Goal: Information Seeking & Learning: Check status

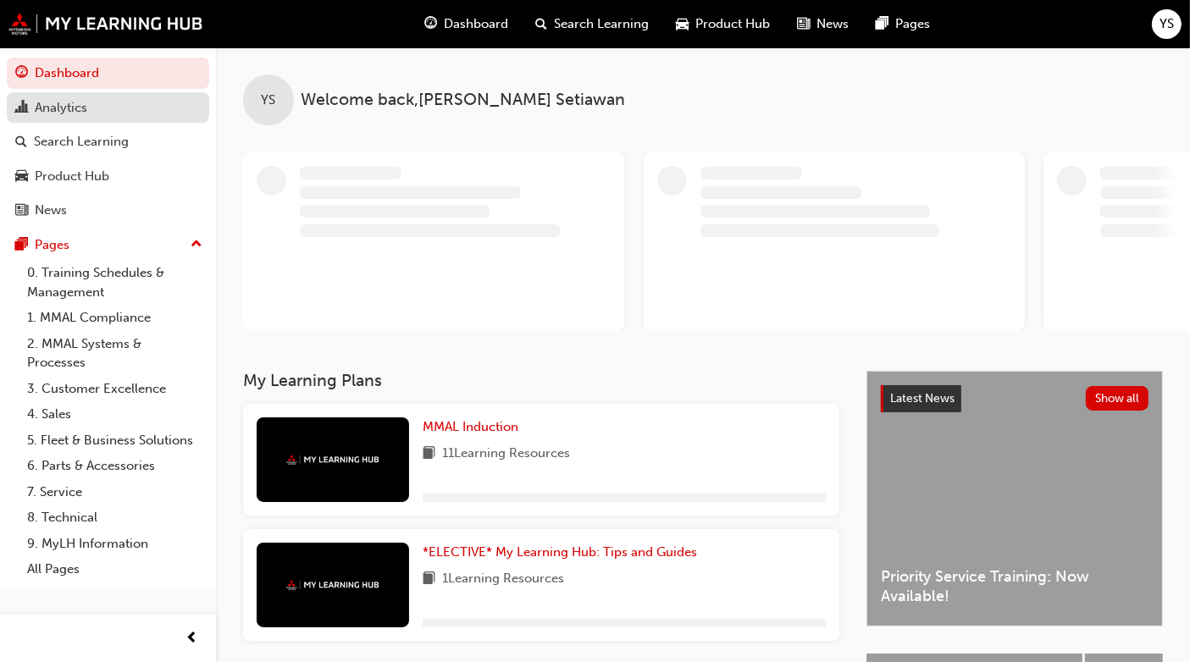
click at [108, 108] on div "Analytics" at bounding box center [107, 107] width 185 height 21
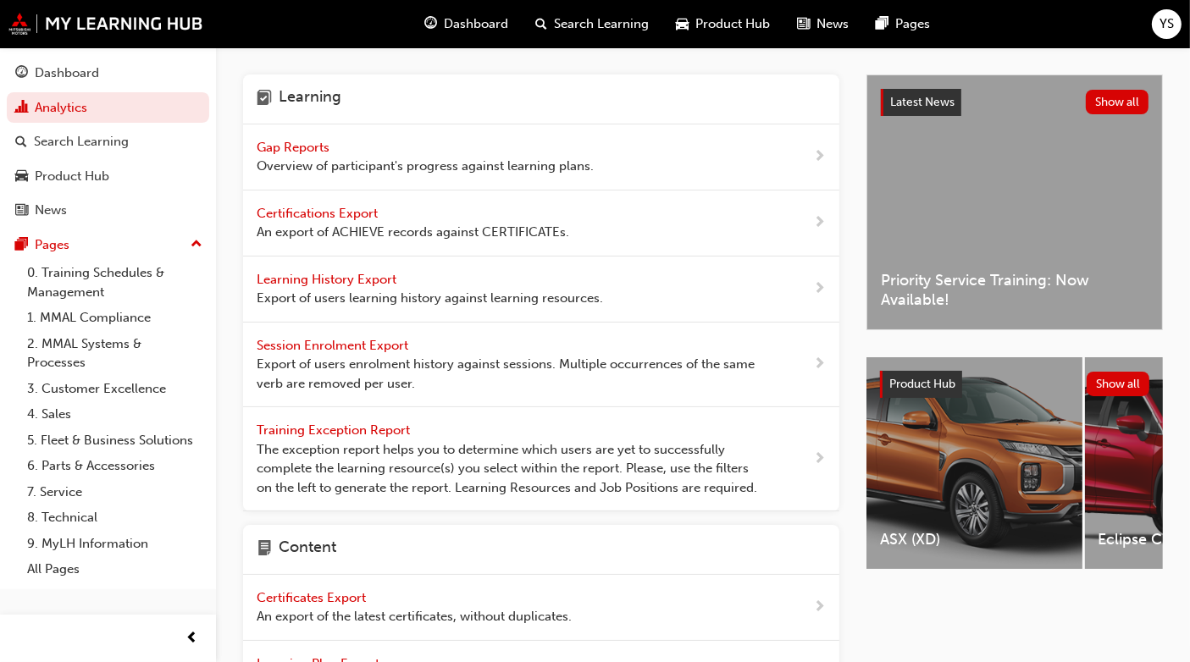
click at [331, 147] on span "Gap Reports" at bounding box center [295, 147] width 76 height 15
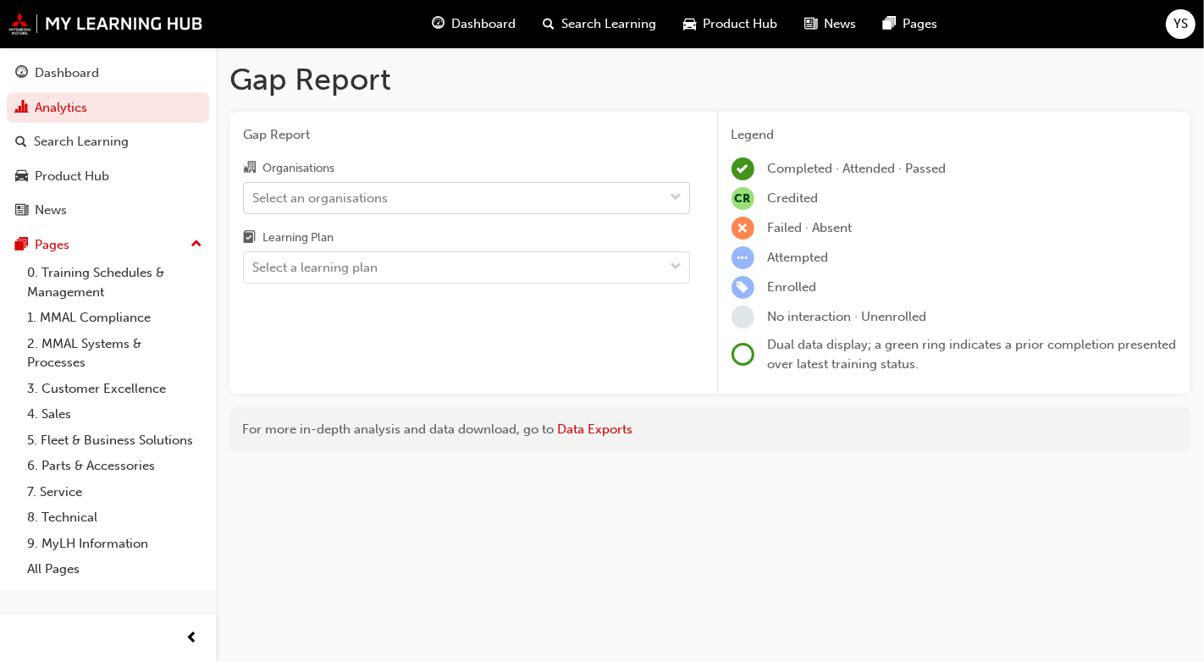
click at [320, 194] on div "Select an organisations" at bounding box center [320, 197] width 136 height 19
click at [254, 194] on input "Organisations Select an organisations" at bounding box center [253, 197] width 2 height 14
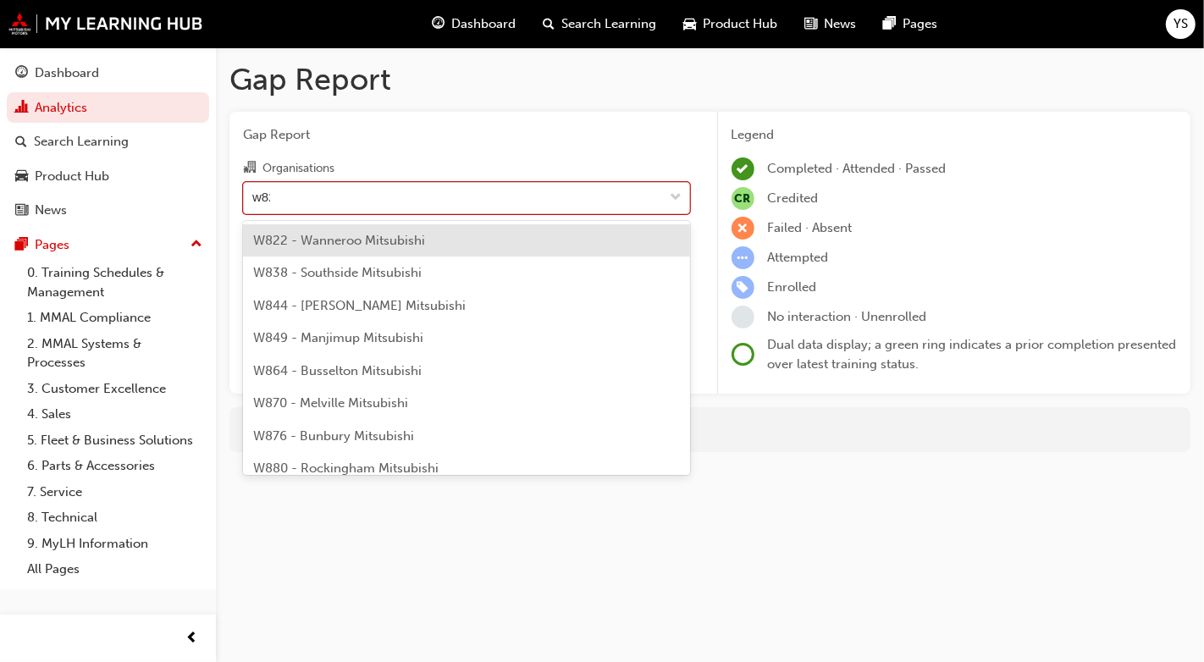
type input "w822"
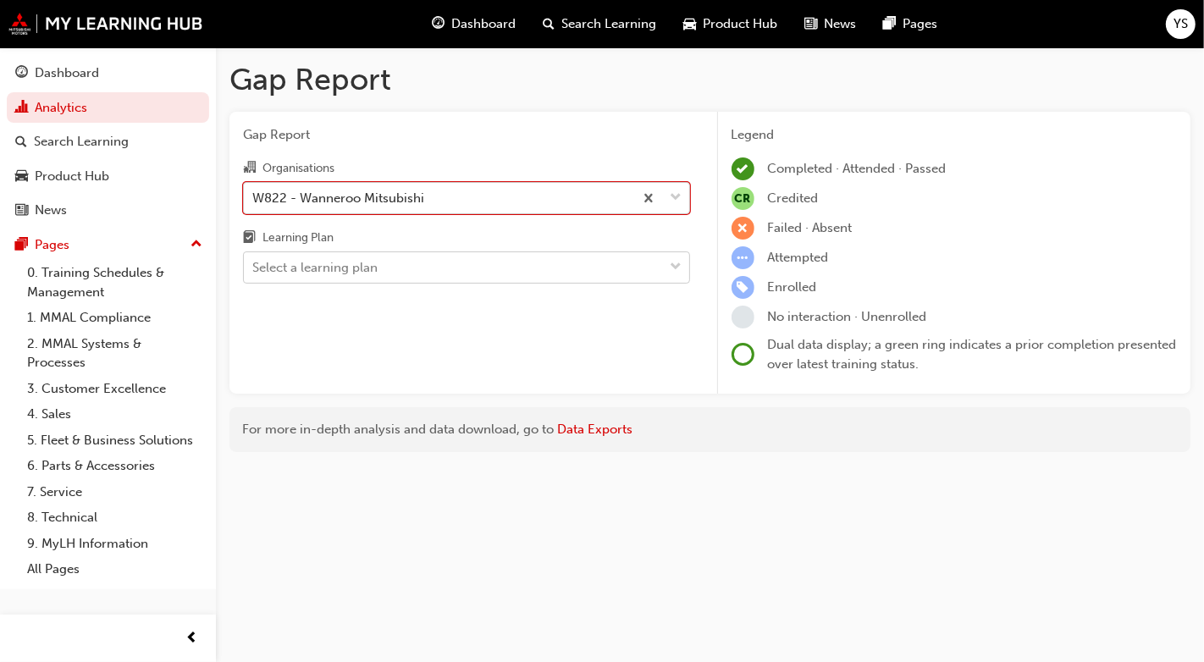
click at [387, 268] on div "Select a learning plan" at bounding box center [454, 268] width 420 height 30
click at [254, 268] on input "Learning Plan Select a learning plan" at bounding box center [253, 267] width 2 height 14
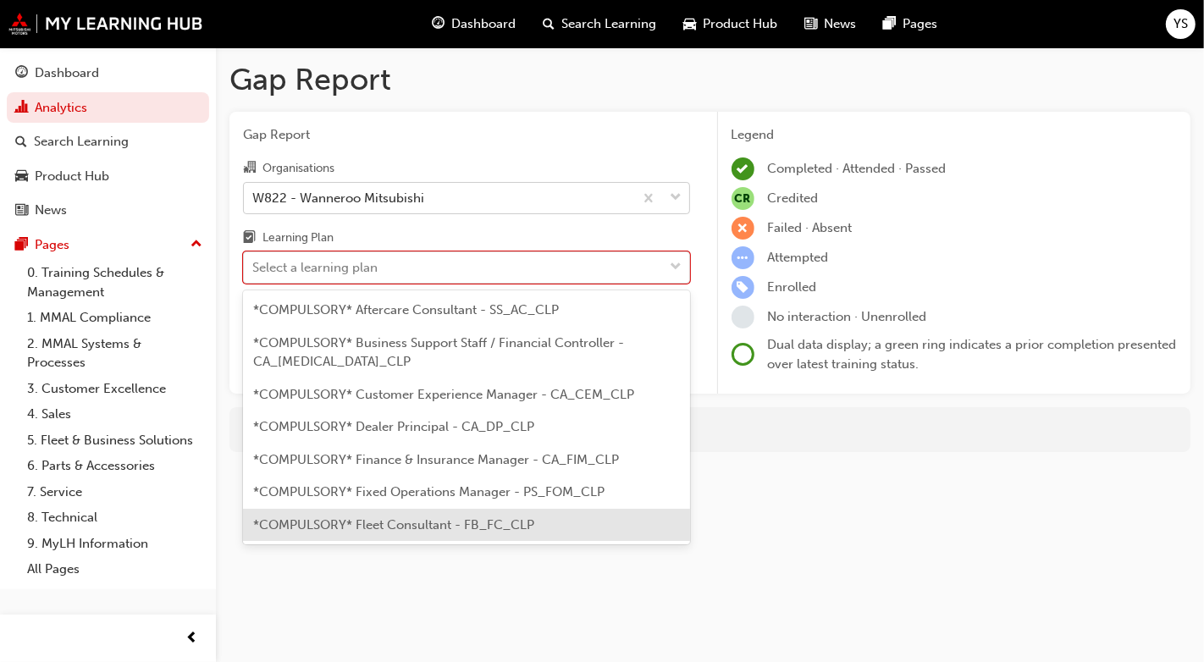
click at [377, 521] on span "*COMPULSORY* Fleet Consultant - FB_FC_CLP" at bounding box center [393, 524] width 281 height 15
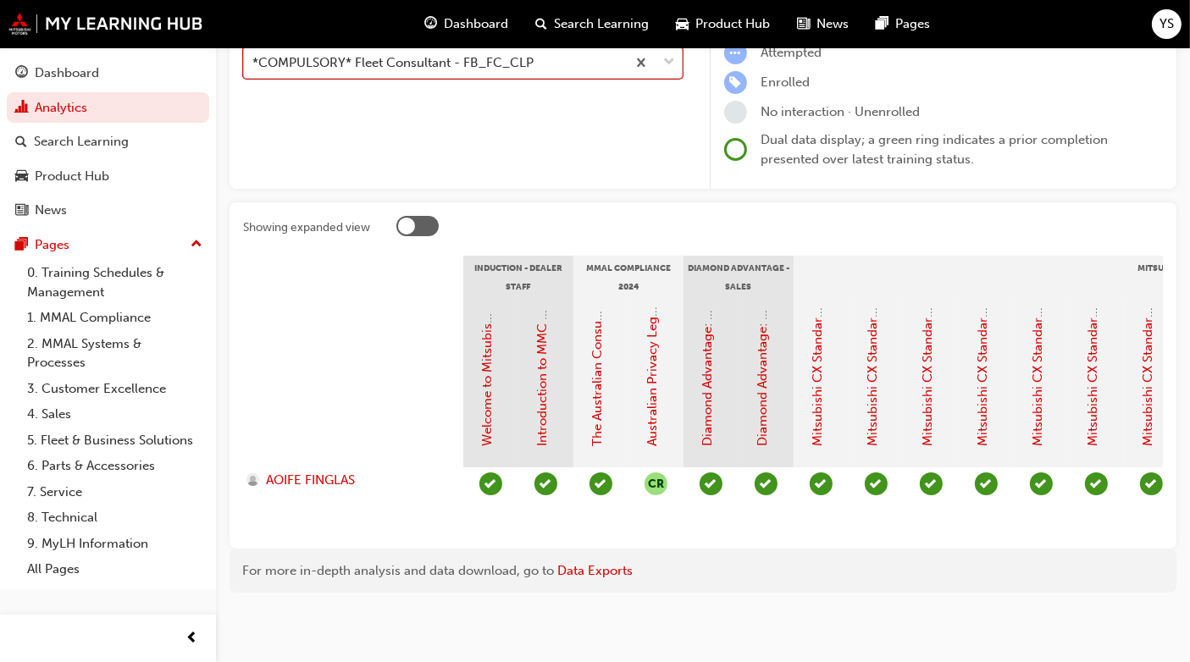
click at [590, 55] on div "*COMPULSORY* Fleet Consultant - FB_FC_CLP" at bounding box center [435, 63] width 382 height 30
click at [254, 55] on input "Learning Plan option *COMPULSORY* Fleet Consultant - FB_FC_CLP, selected. 0 res…" at bounding box center [253, 62] width 2 height 14
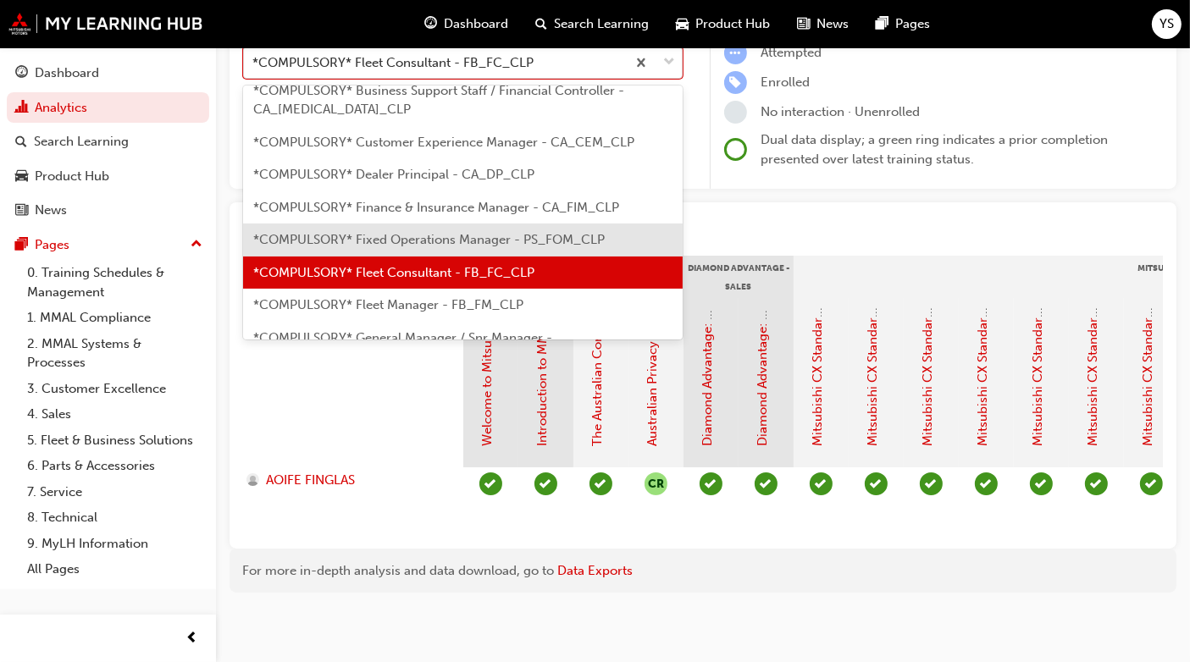
scroll to position [47, 0]
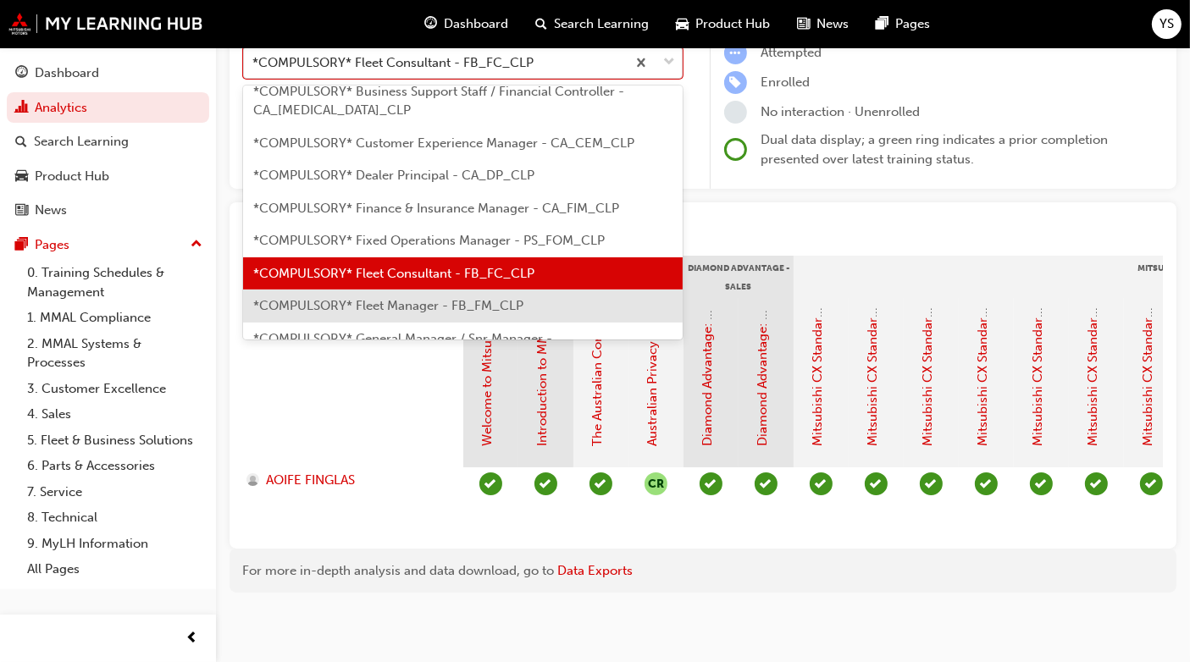
click at [404, 298] on span "*COMPULSORY* Fleet Manager - FB_FM_CLP" at bounding box center [388, 305] width 270 height 15
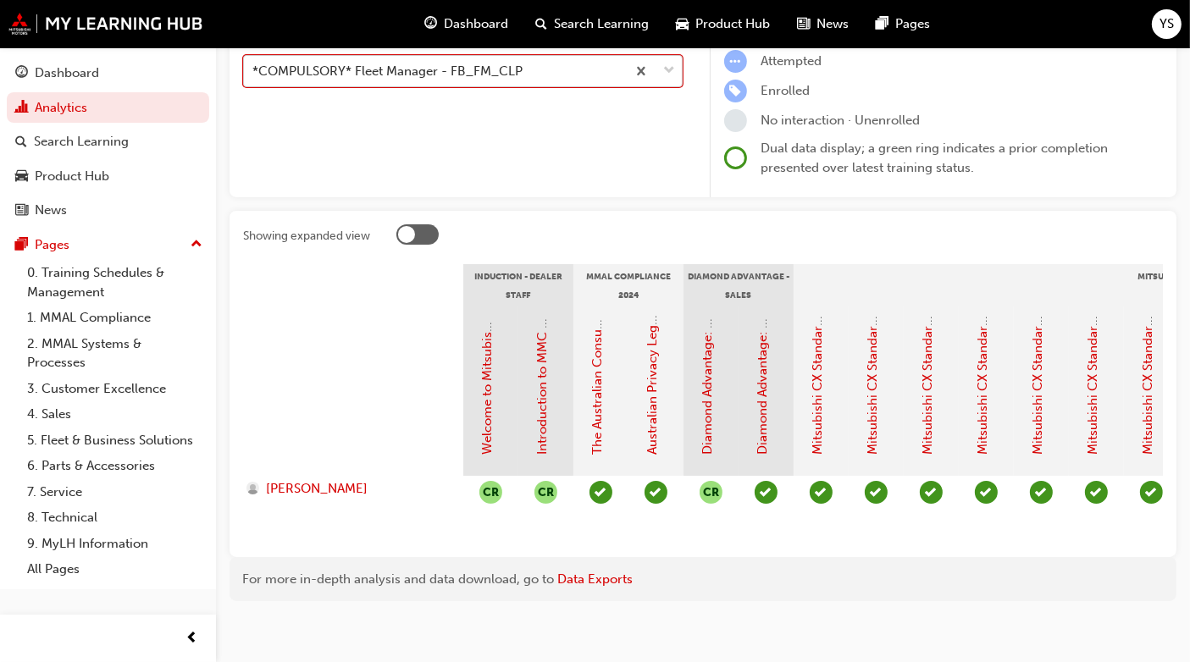
click at [563, 74] on div "*COMPULSORY* Fleet Manager - FB_FM_CLP" at bounding box center [435, 72] width 382 height 30
click at [254, 74] on input "Learning Plan option *COMPULSORY* Fleet Manager - FB_FM_CLP, selected. 0 result…" at bounding box center [253, 71] width 2 height 14
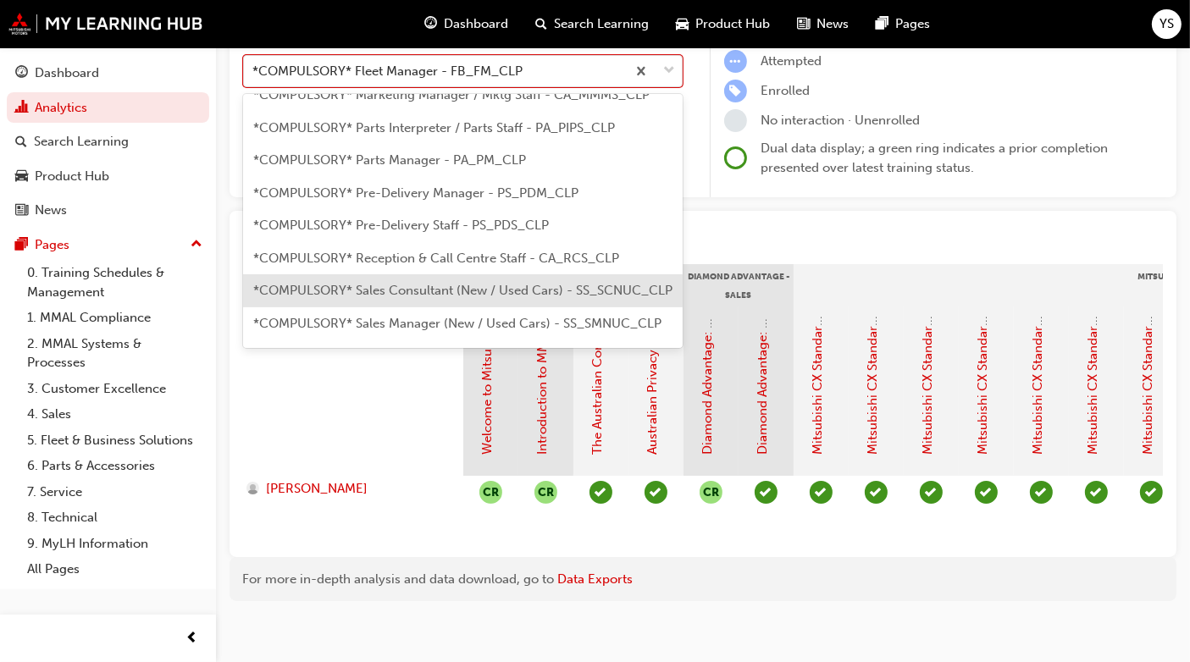
scroll to position [384, 0]
click at [510, 282] on span "*COMPULSORY* Sales Consultant (New / Used Cars) - SS_SCNUC_CLP" at bounding box center [462, 289] width 419 height 15
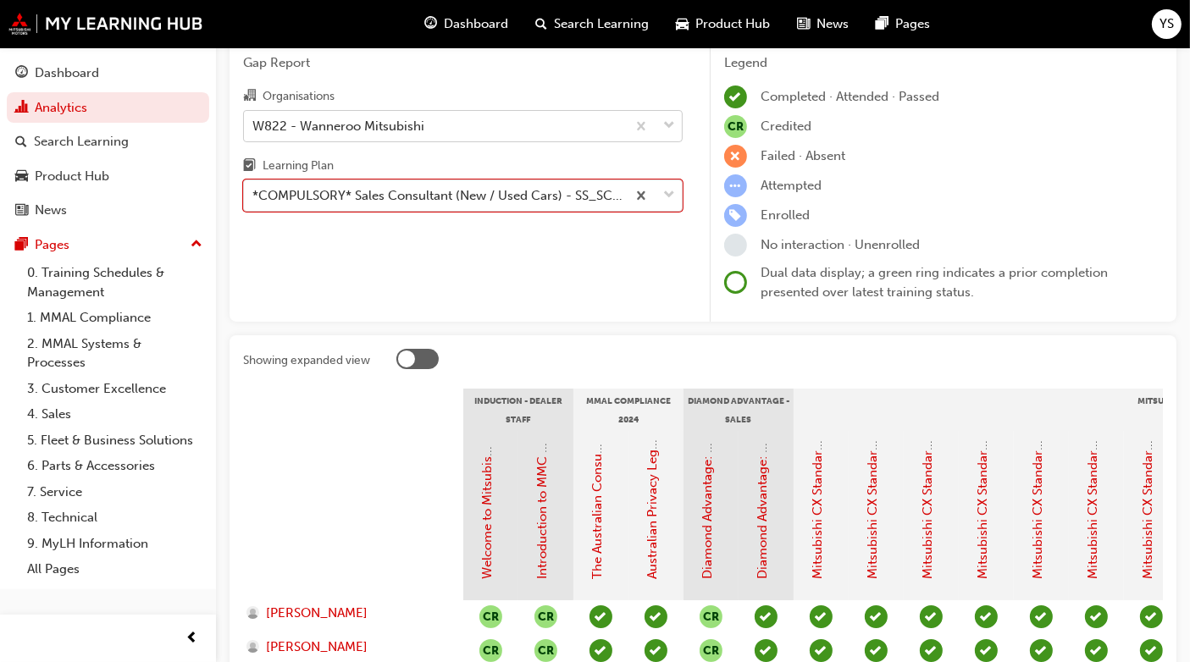
scroll to position [71, 0]
click at [457, 191] on div "*COMPULSORY* Sales Consultant (New / Used Cars) - SS_SCNUC_CLP" at bounding box center [439, 196] width 375 height 19
click at [254, 191] on input "Learning Plan option *COMPULSORY* Sales Consultant (New / Used Cars) - SS_SCNUC…" at bounding box center [253, 196] width 2 height 14
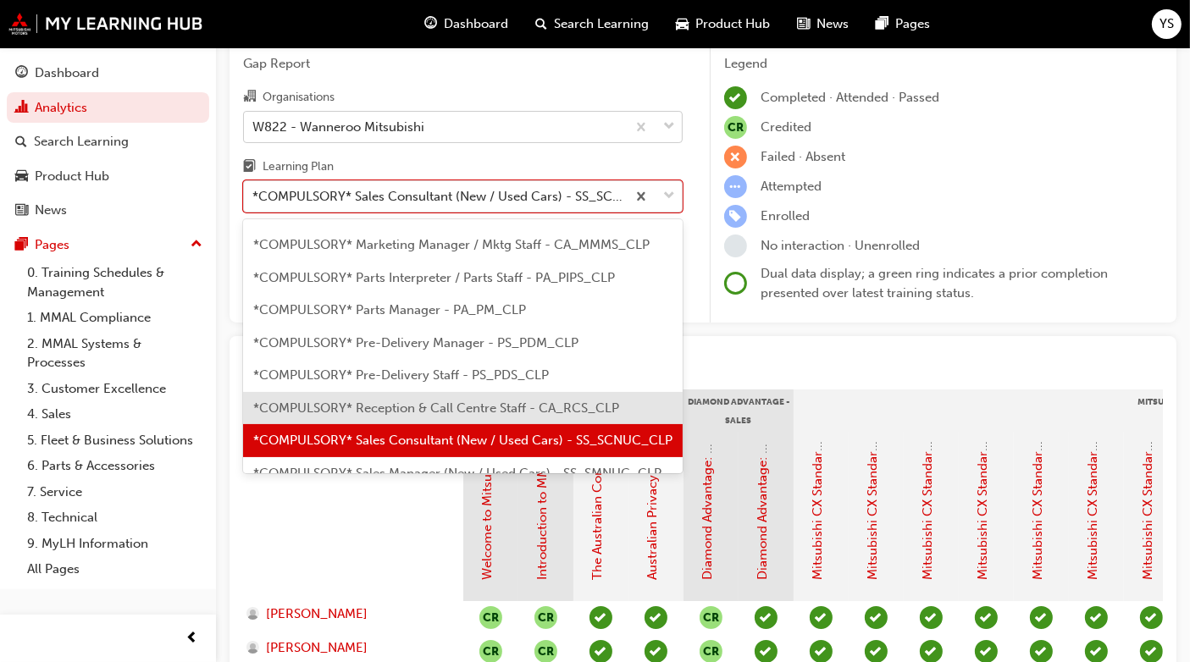
scroll to position [460, 0]
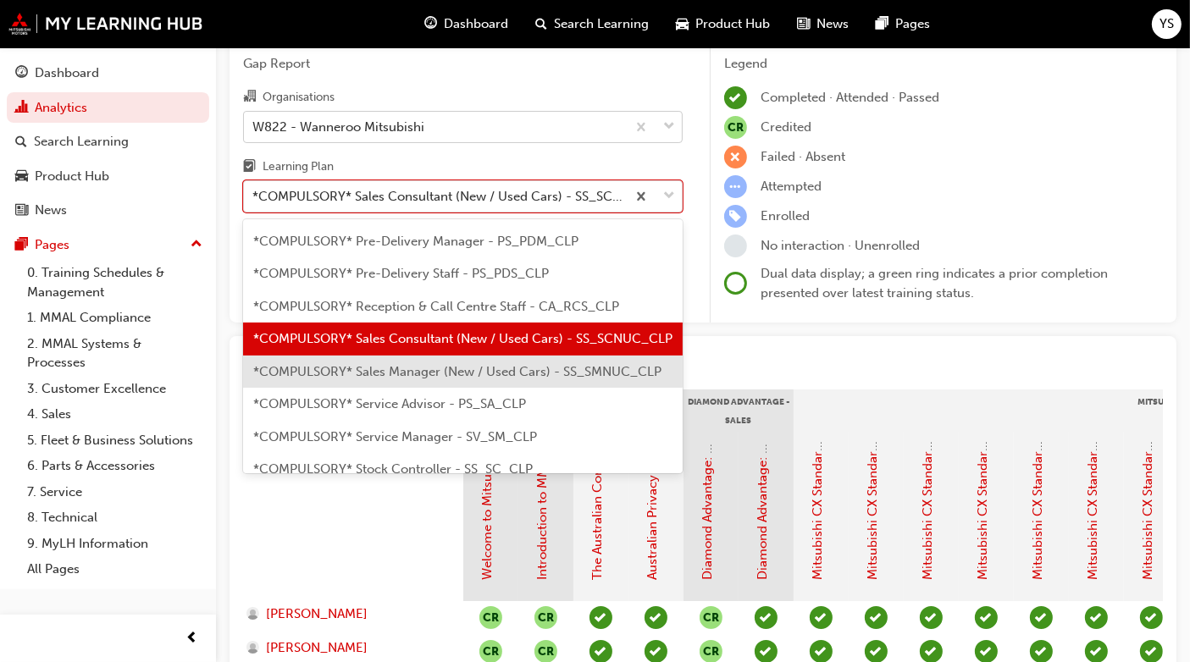
click at [412, 378] on div "*COMPULSORY* Sales Manager (New / Used Cars) - SS_SMNUC_CLP" at bounding box center [463, 372] width 440 height 33
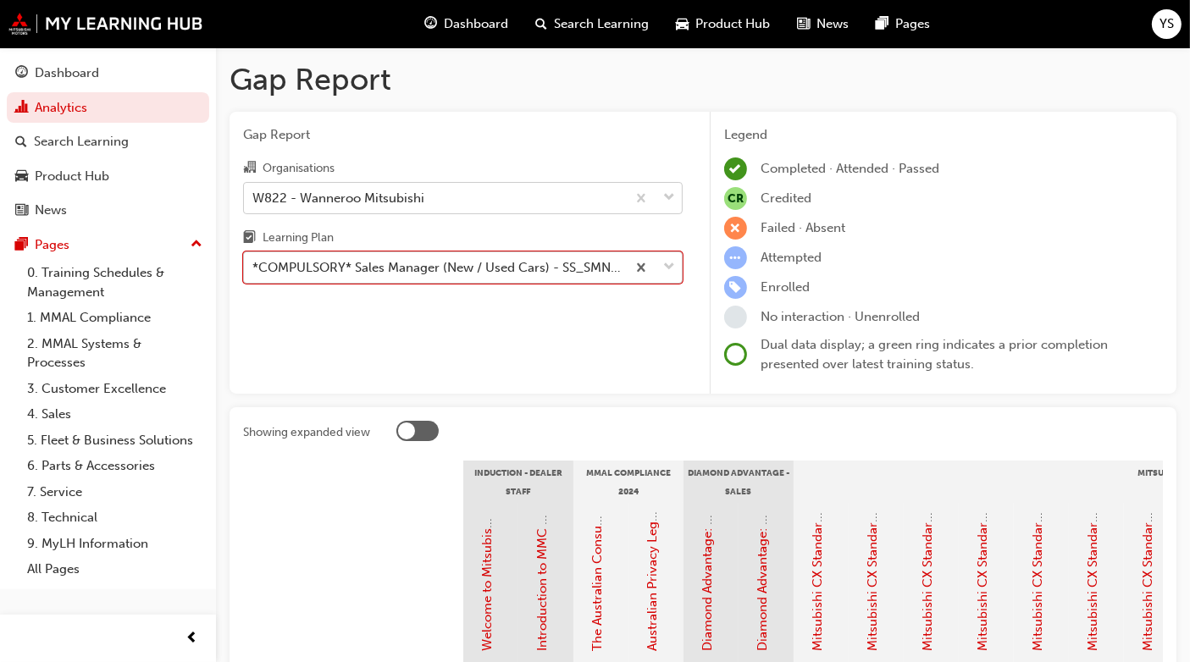
click at [569, 261] on div "*COMPULSORY* Sales Manager (New / Used Cars) - SS_SMNUC_CLP" at bounding box center [439, 267] width 375 height 19
click at [254, 261] on input "Learning Plan option *COMPULSORY* Sales Manager (New / Used Cars) - SS_SMNUC_CL…" at bounding box center [253, 267] width 2 height 14
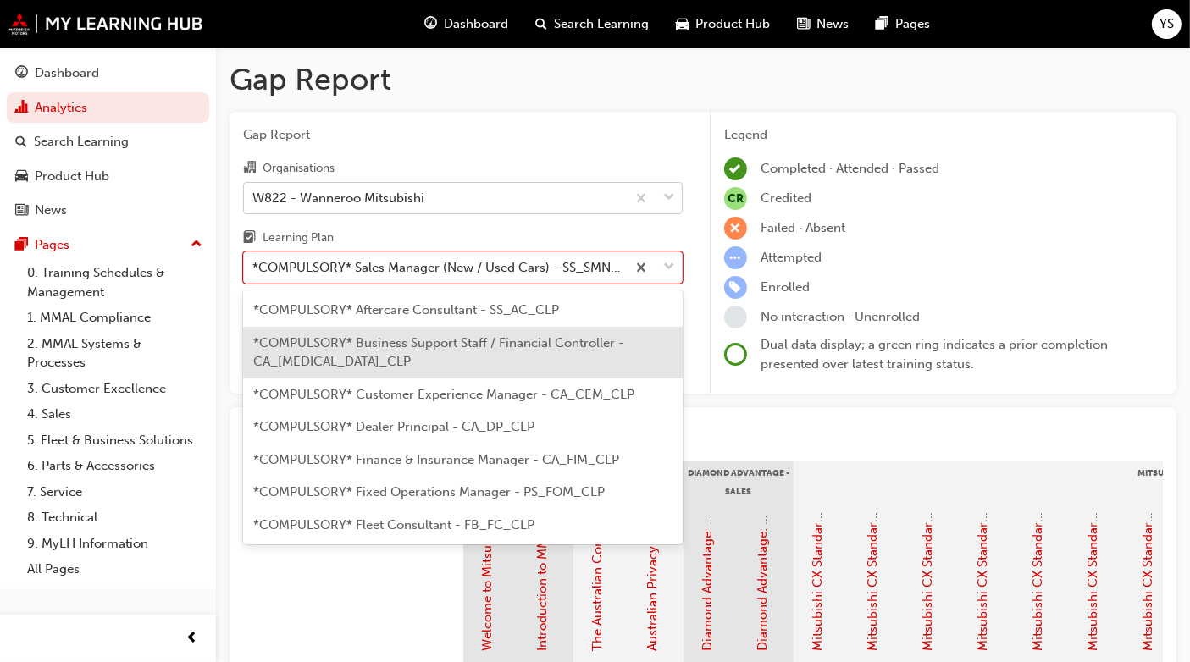
scroll to position [167, 0]
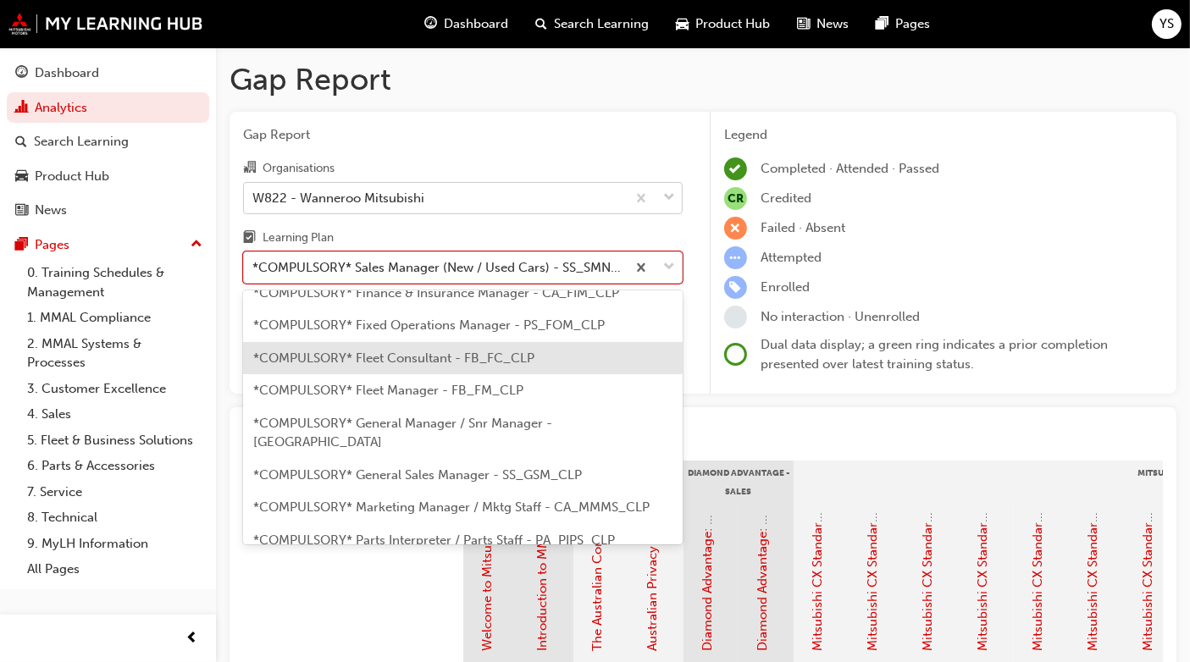
click at [447, 356] on span "*COMPULSORY* Fleet Consultant - FB_FC_CLP" at bounding box center [393, 358] width 281 height 15
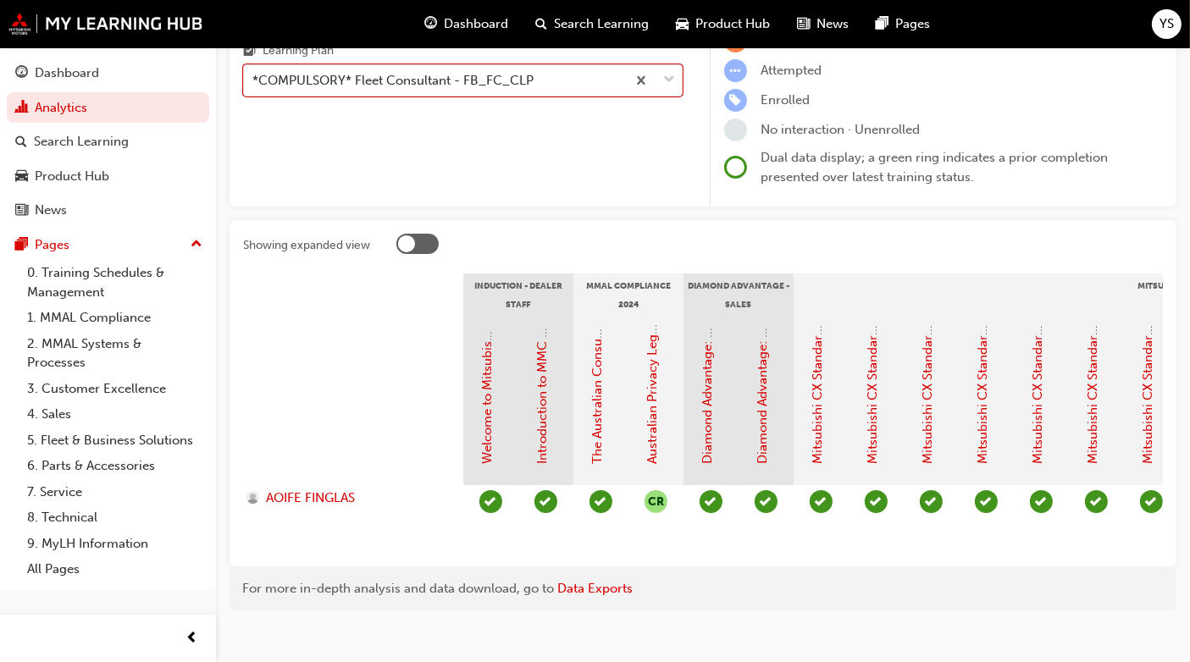
scroll to position [217, 0]
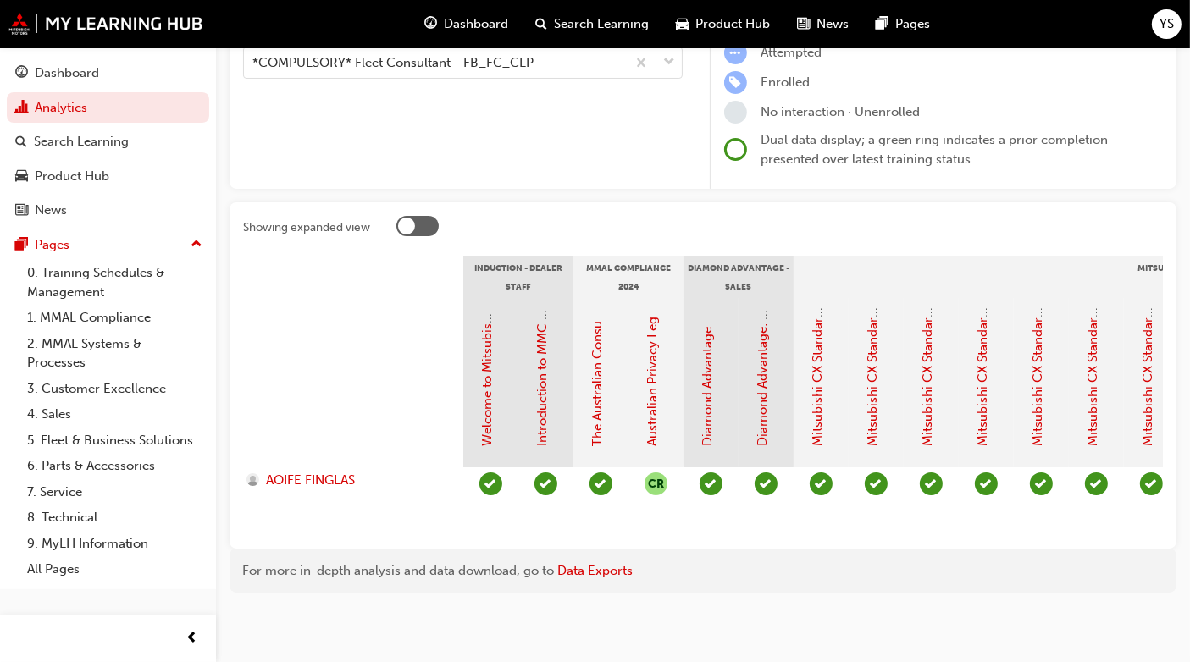
click at [412, 560] on div "For more in-depth analysis and data download, go to Data Exports" at bounding box center [703, 571] width 947 height 45
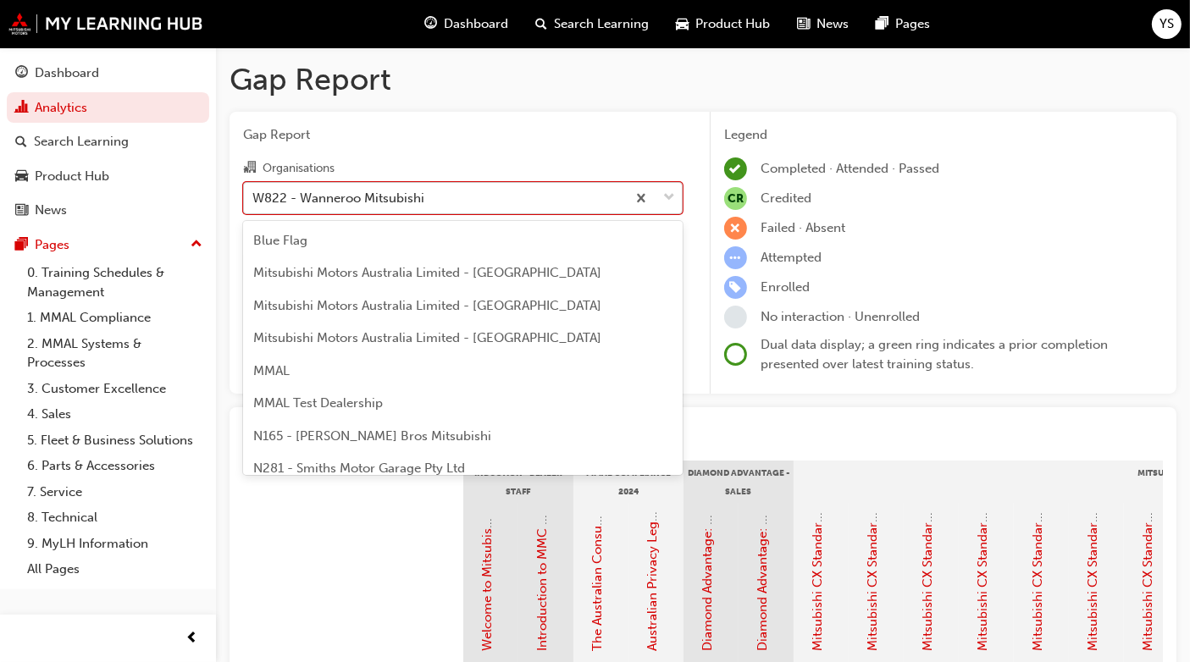
click at [523, 199] on div "W822 - Wanneroo Mitsubishi" at bounding box center [435, 198] width 382 height 30
click at [254, 199] on input "Organisations option W822 - Wanneroo Mitsubishi, selected. option W822 - Wanner…" at bounding box center [253, 197] width 2 height 14
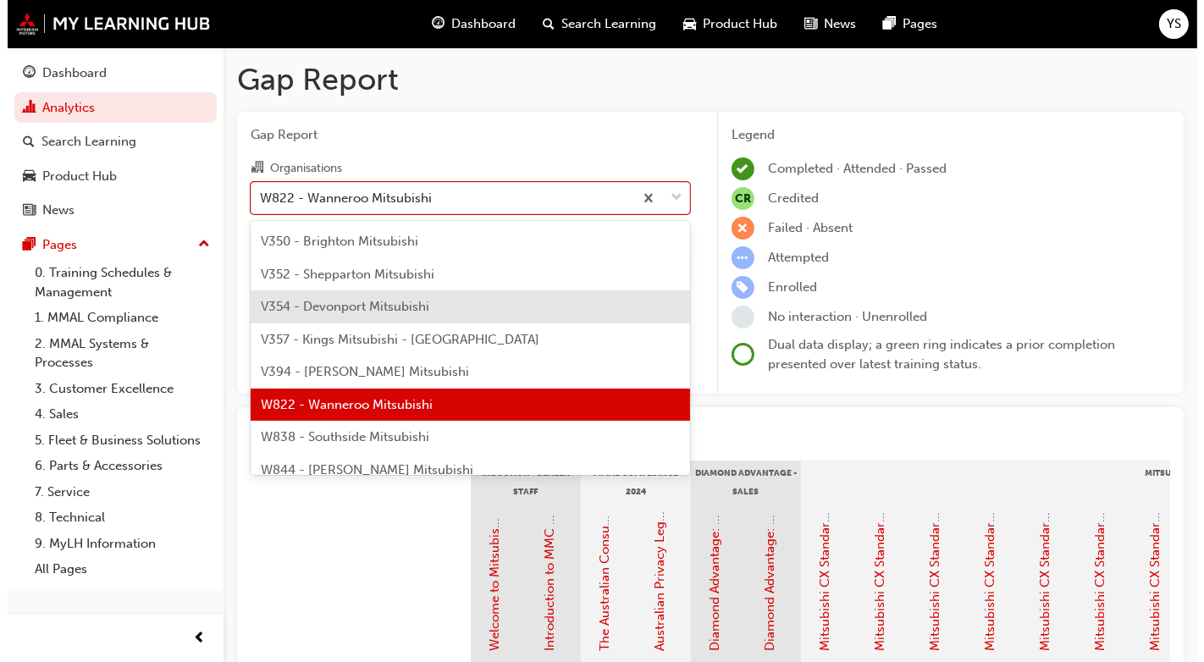
scroll to position [5703, 0]
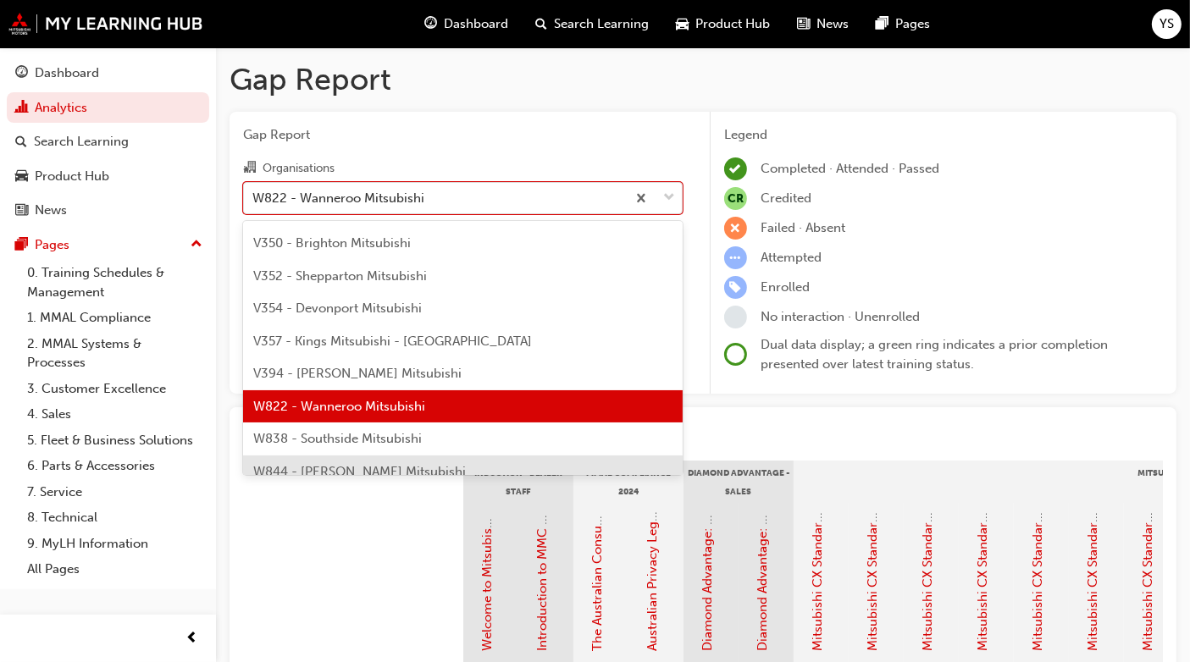
click at [374, 467] on span "W844 - [PERSON_NAME] Mitsubishi" at bounding box center [359, 471] width 213 height 15
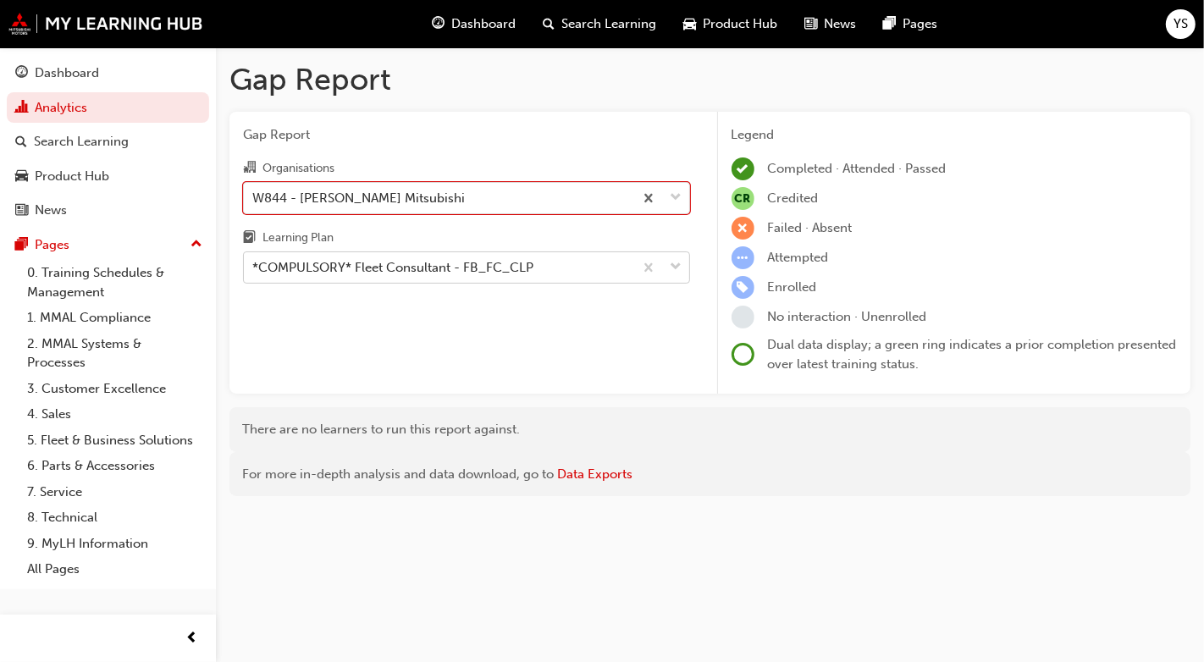
click at [576, 268] on div "*COMPULSORY* Fleet Consultant - FB_FC_CLP" at bounding box center [439, 268] width 390 height 30
click at [254, 268] on input "Learning Plan *COMPULSORY* Fleet Consultant - FB_FC_CLP" at bounding box center [253, 267] width 2 height 14
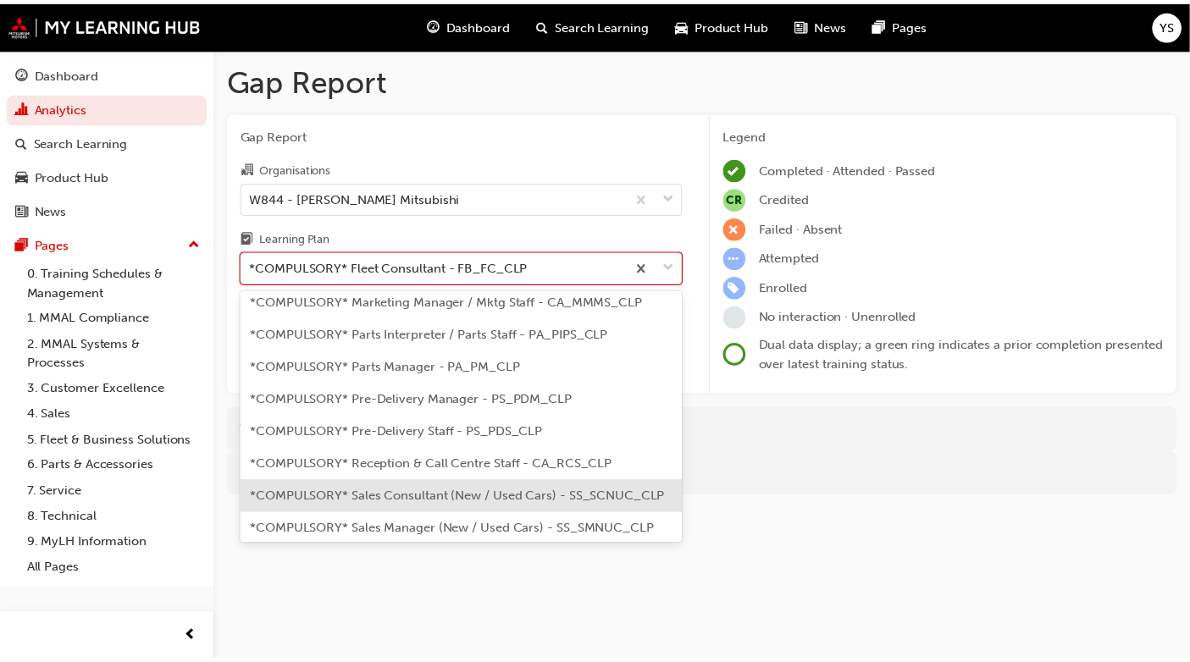
scroll to position [373, 0]
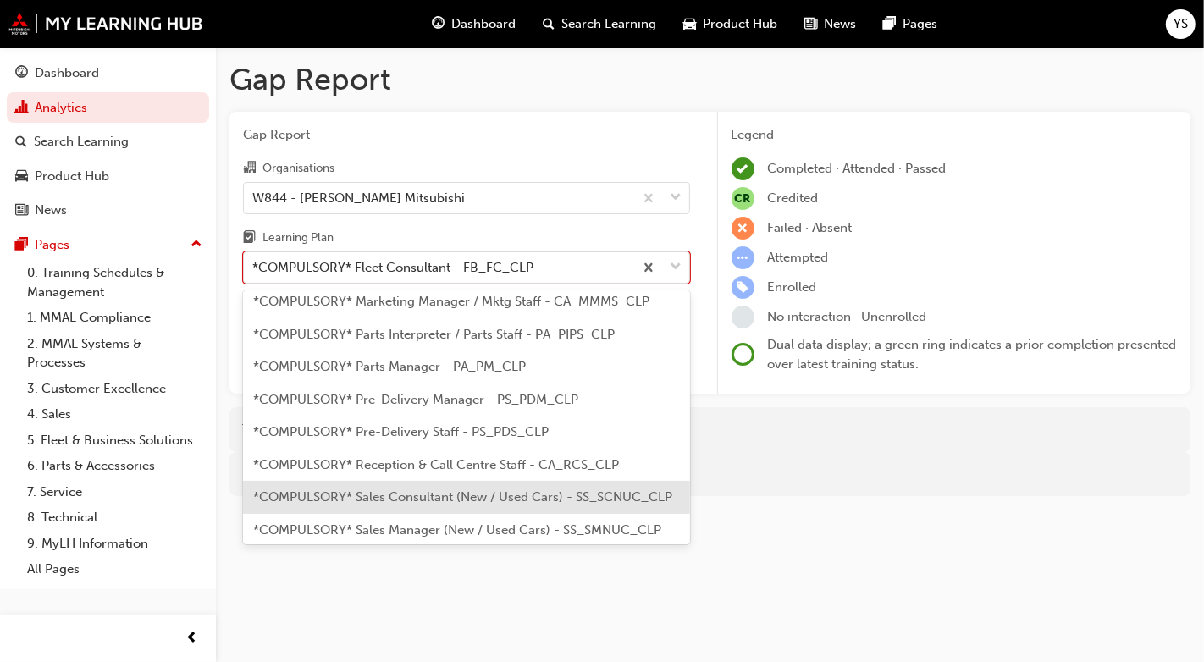
click at [492, 481] on div "*COMPULSORY* Sales Consultant (New / Used Cars) - SS_SCNUC_CLP" at bounding box center [466, 497] width 447 height 33
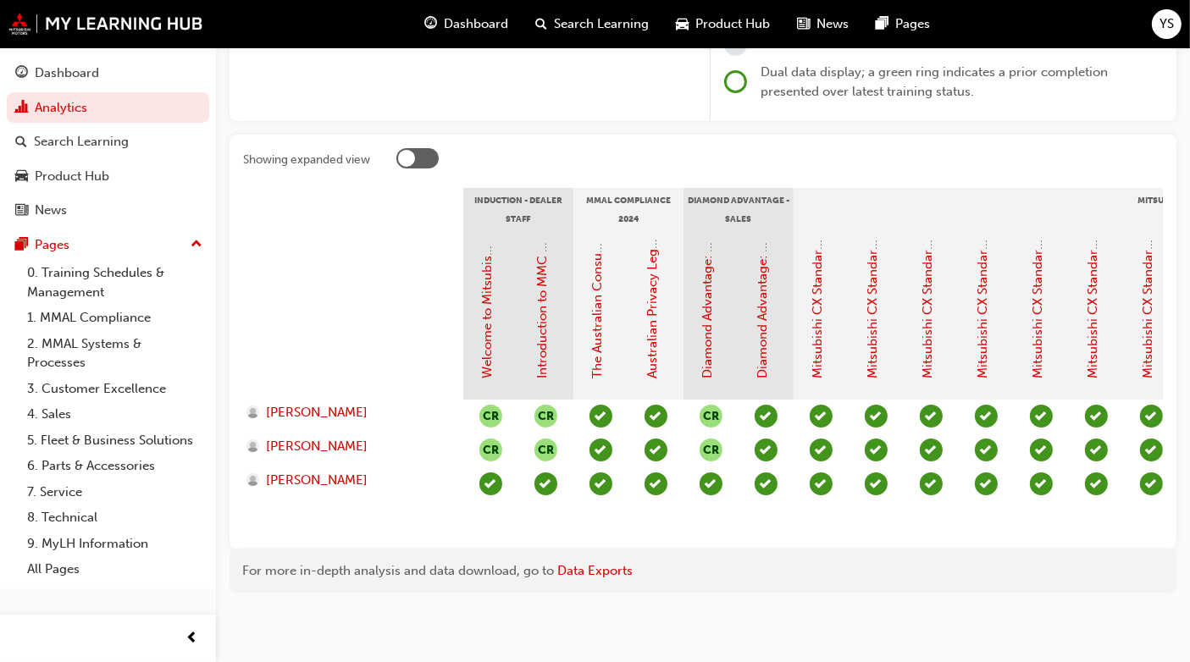
click at [412, 157] on div at bounding box center [417, 158] width 42 height 20
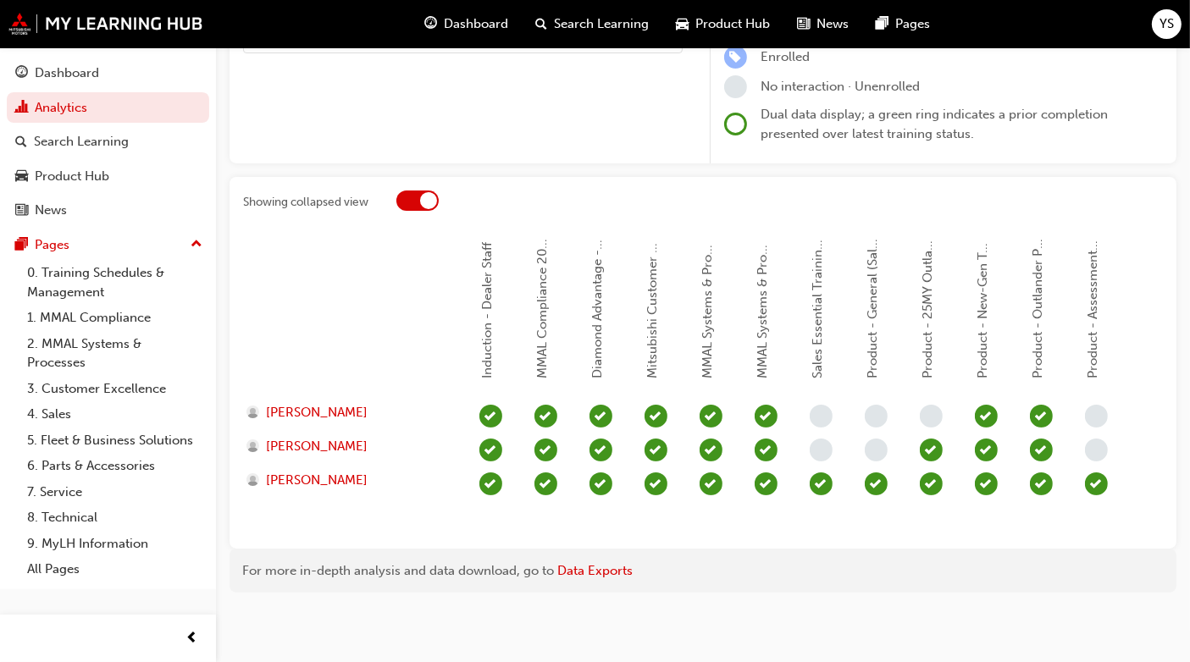
scroll to position [244, 0]
click at [414, 191] on div at bounding box center [417, 201] width 42 height 20
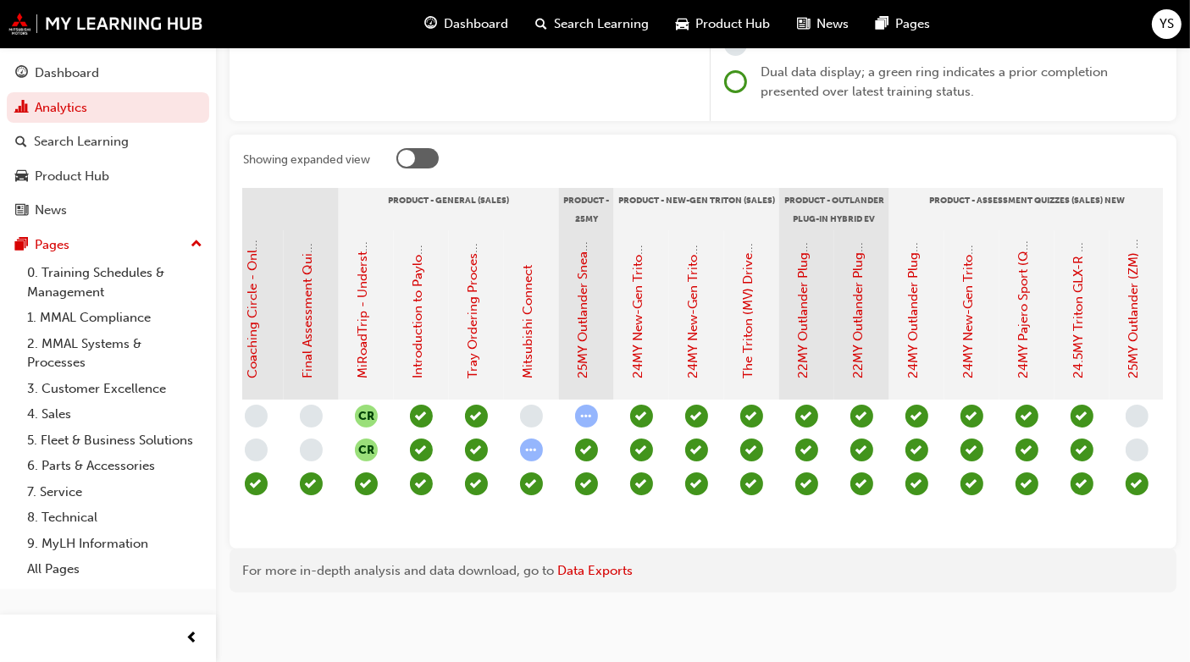
scroll to position [0, 2107]
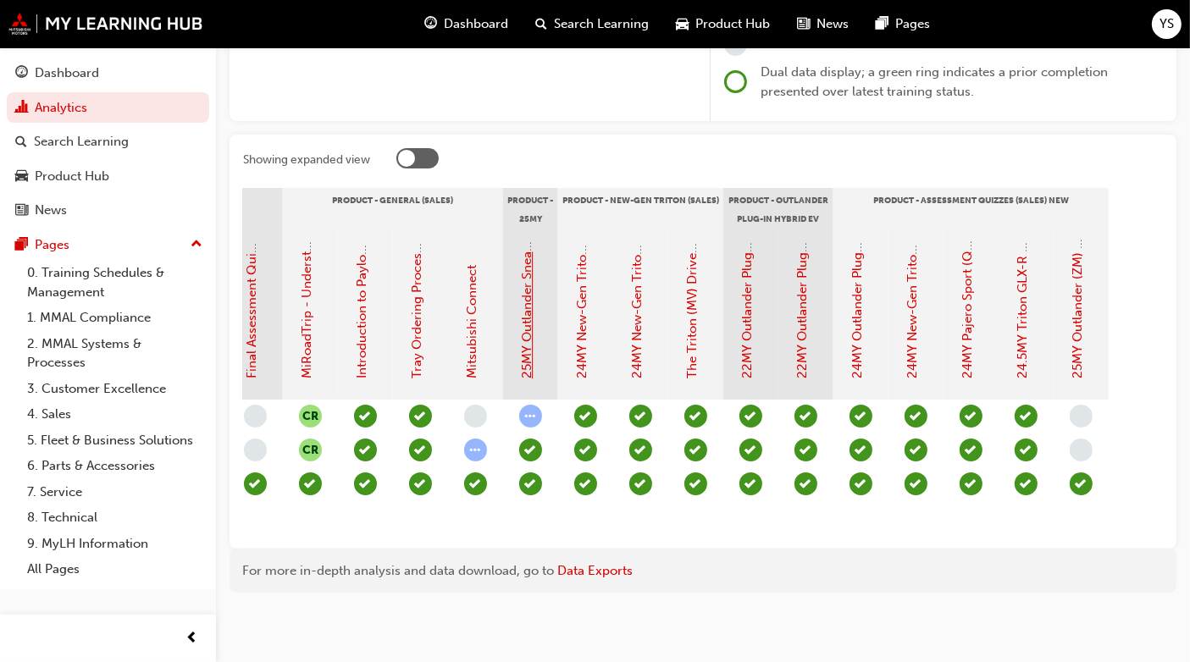
click at [529, 356] on link "25MY Outlander Sneak Peek Video" at bounding box center [527, 279] width 15 height 202
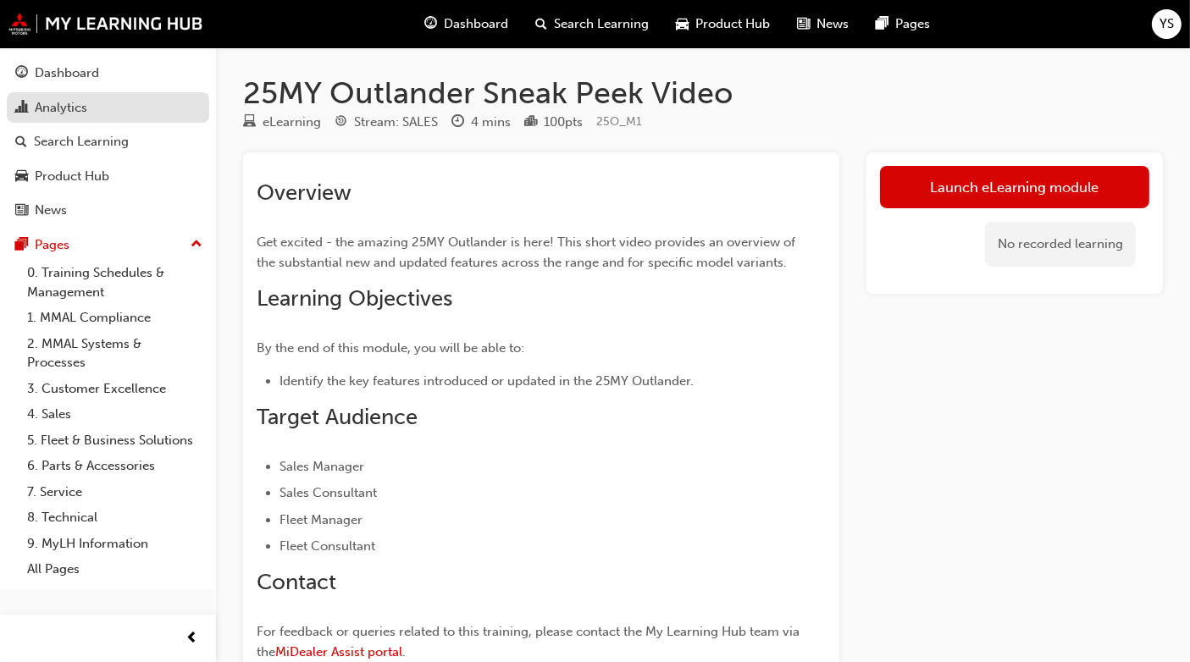
click at [98, 109] on div "Analytics" at bounding box center [107, 107] width 185 height 21
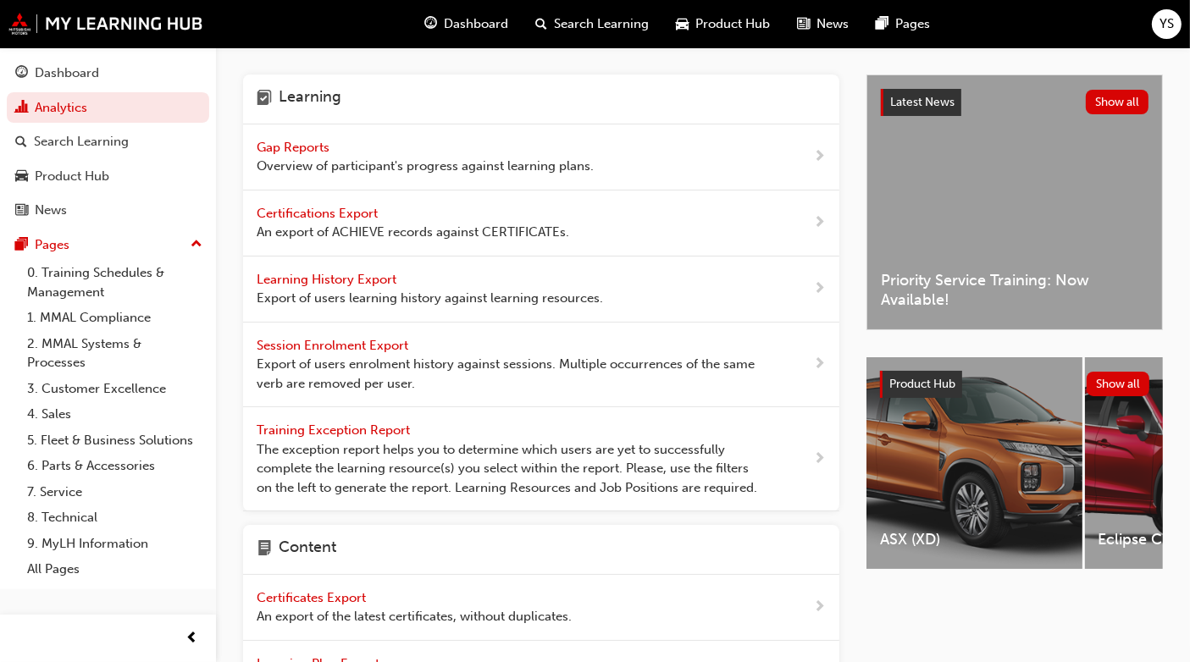
click at [319, 158] on span "Overview of participant's progress against learning plans." at bounding box center [425, 166] width 337 height 19
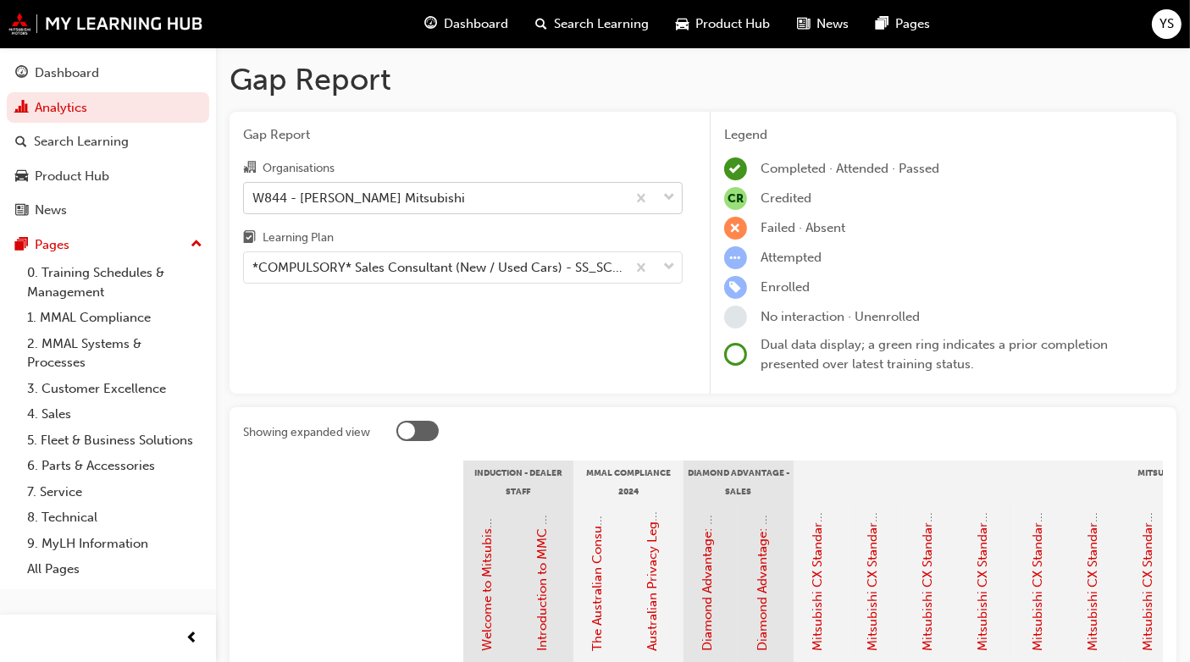
click at [472, 205] on div "W844 - [PERSON_NAME] Mitsubishi" at bounding box center [435, 198] width 382 height 30
click at [254, 204] on input "Organisations W844 - [PERSON_NAME] Mitsubishi" at bounding box center [253, 197] width 2 height 14
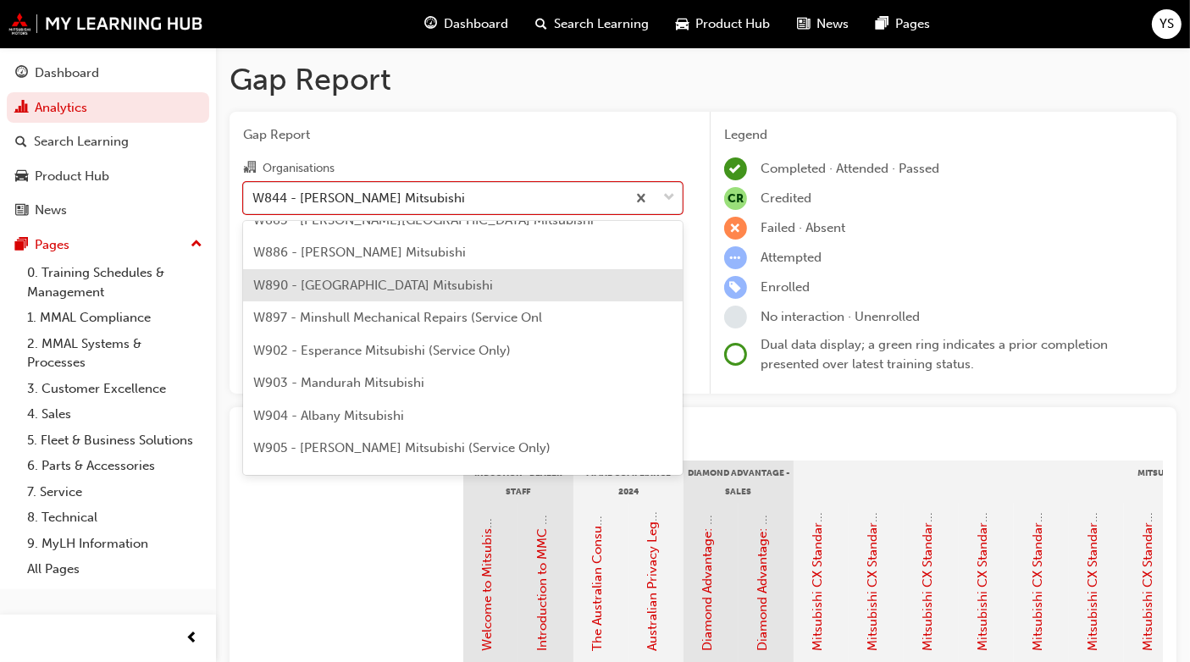
scroll to position [6158, 0]
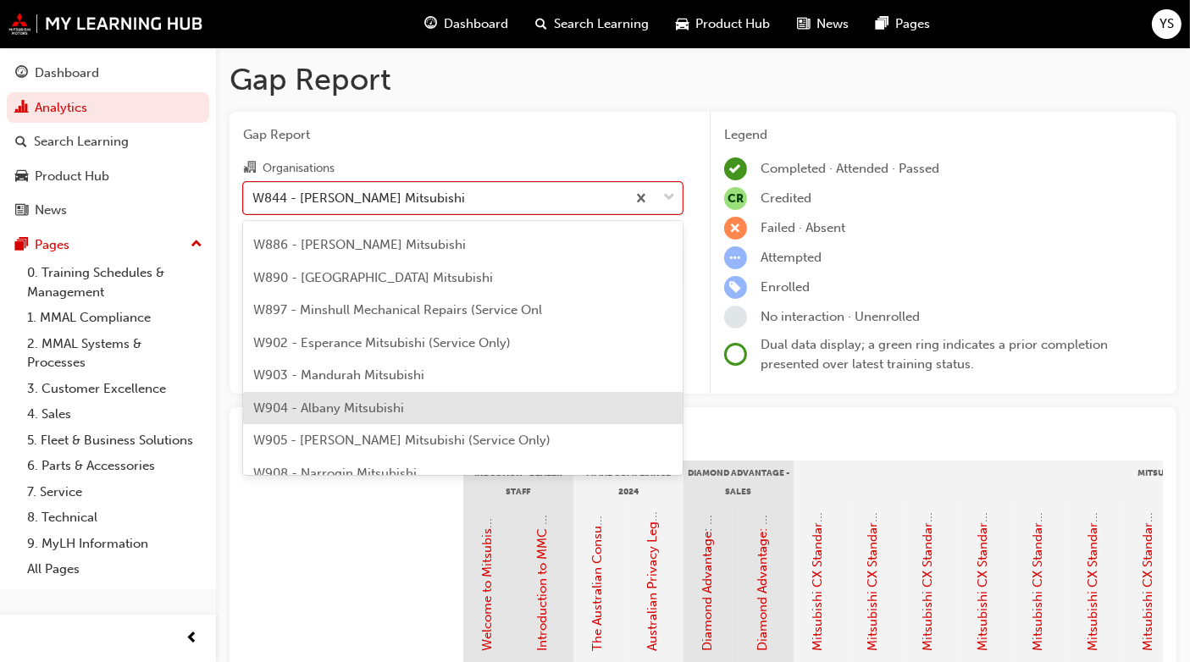
click at [394, 396] on div "W904 - Albany Mitsubishi" at bounding box center [463, 408] width 440 height 33
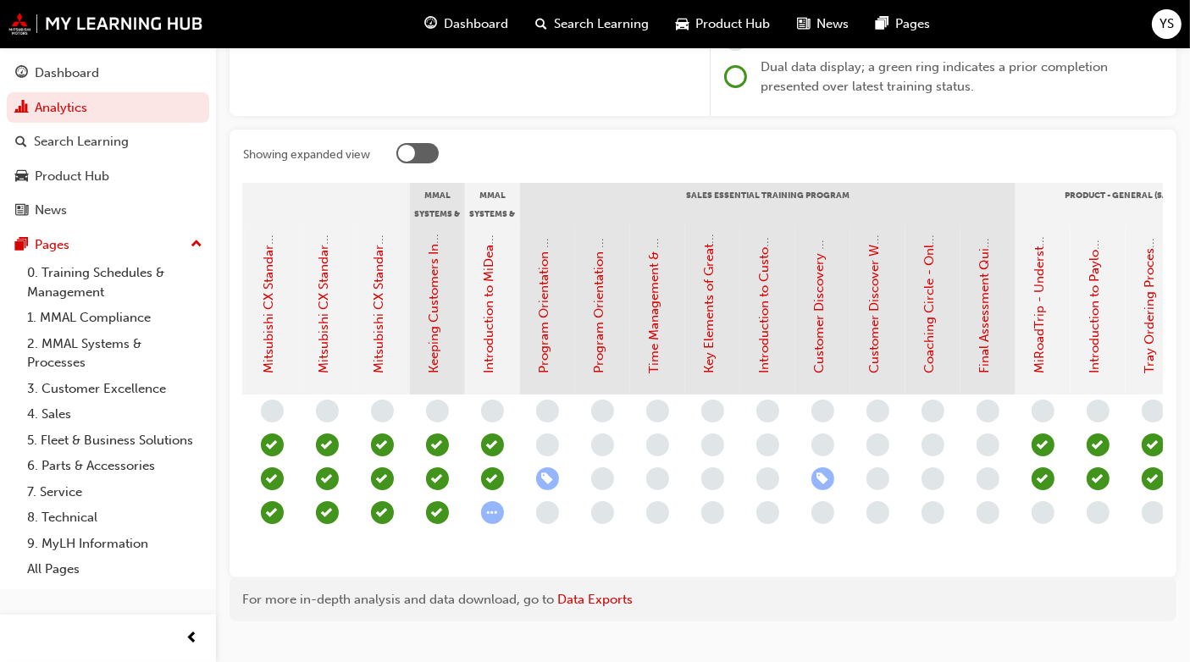
scroll to position [0, 1375]
drag, startPoint x: 753, startPoint y: 546, endPoint x: 502, endPoint y: 539, distance: 250.8
click at [502, 539] on div "CR CR CR" at bounding box center [492, 479] width 2808 height 169
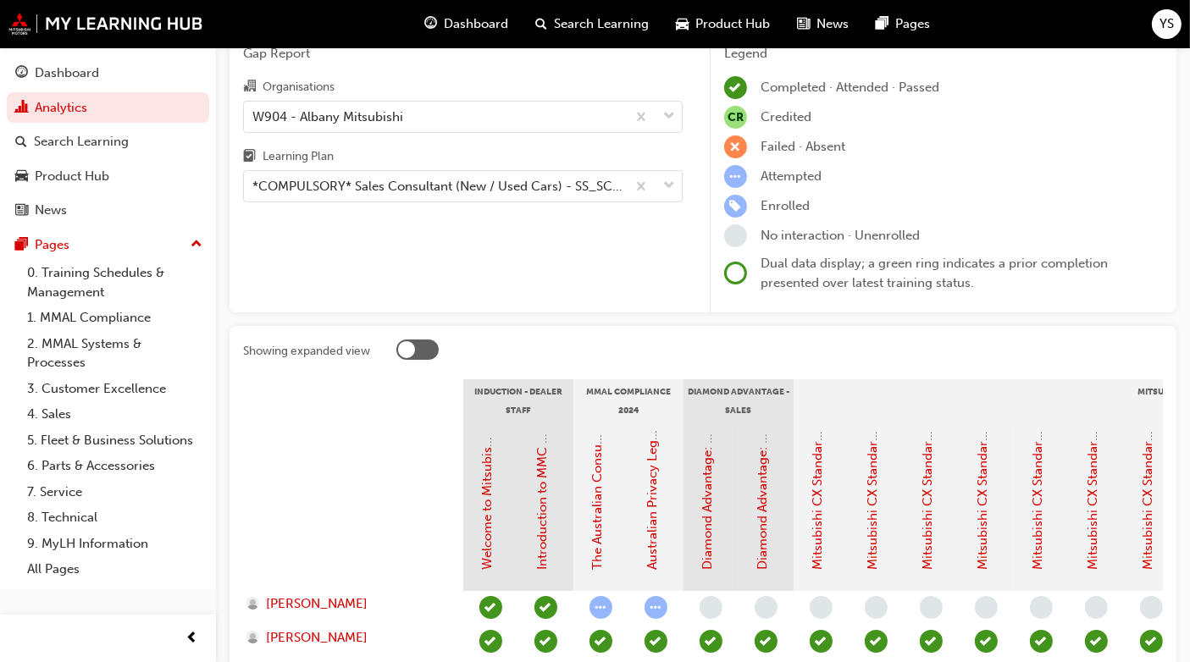
scroll to position [0, 0]
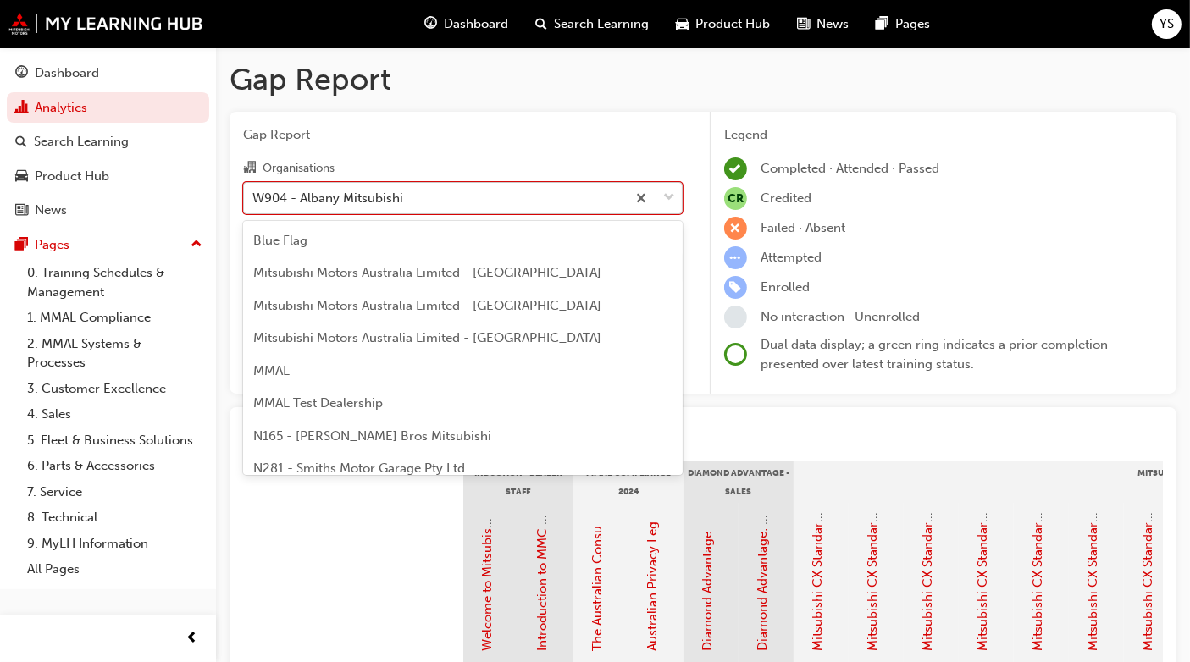
click at [436, 191] on div "W904 - Albany Mitsubishi" at bounding box center [435, 198] width 382 height 30
click at [254, 191] on input "Organisations option W904 - [GEOGRAPHIC_DATA] Mitsubishi, selected. option W904…" at bounding box center [253, 197] width 2 height 14
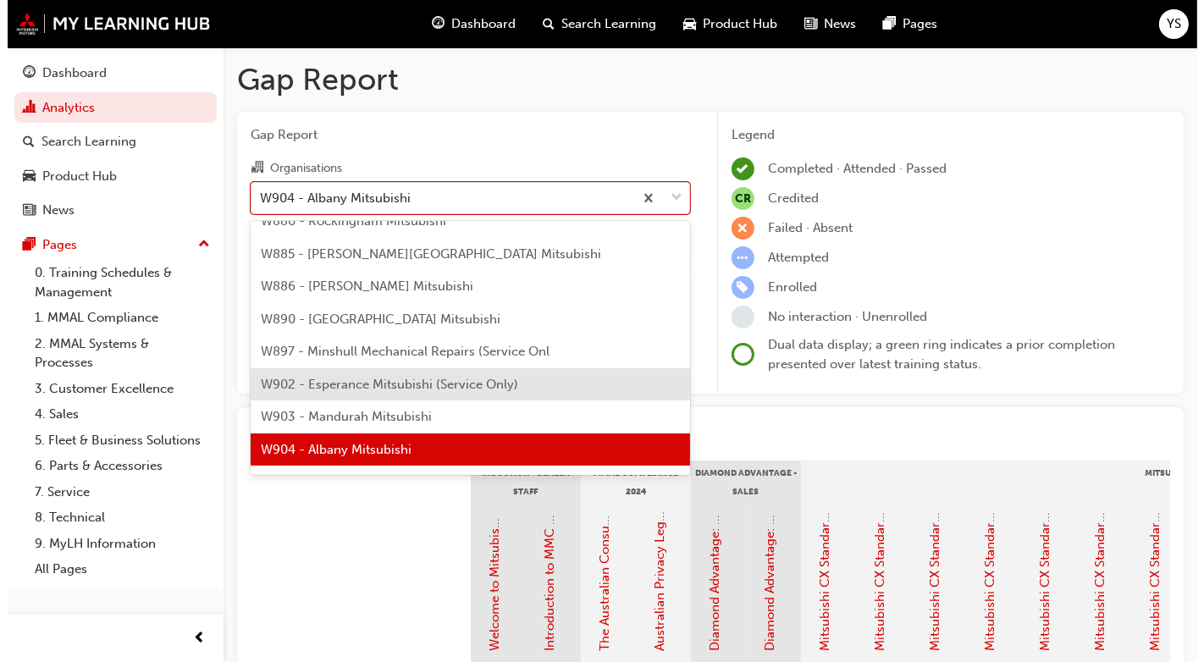
scroll to position [6338, 0]
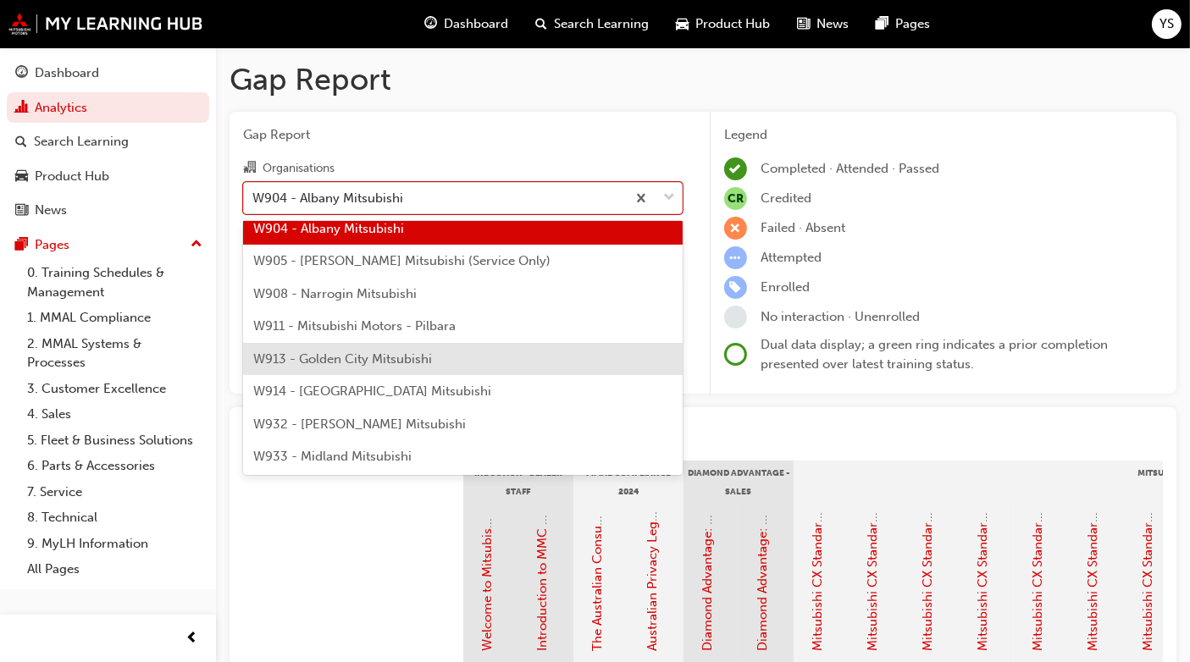
click at [450, 362] on div "W913 - Golden City Mitsubishi" at bounding box center [463, 359] width 440 height 33
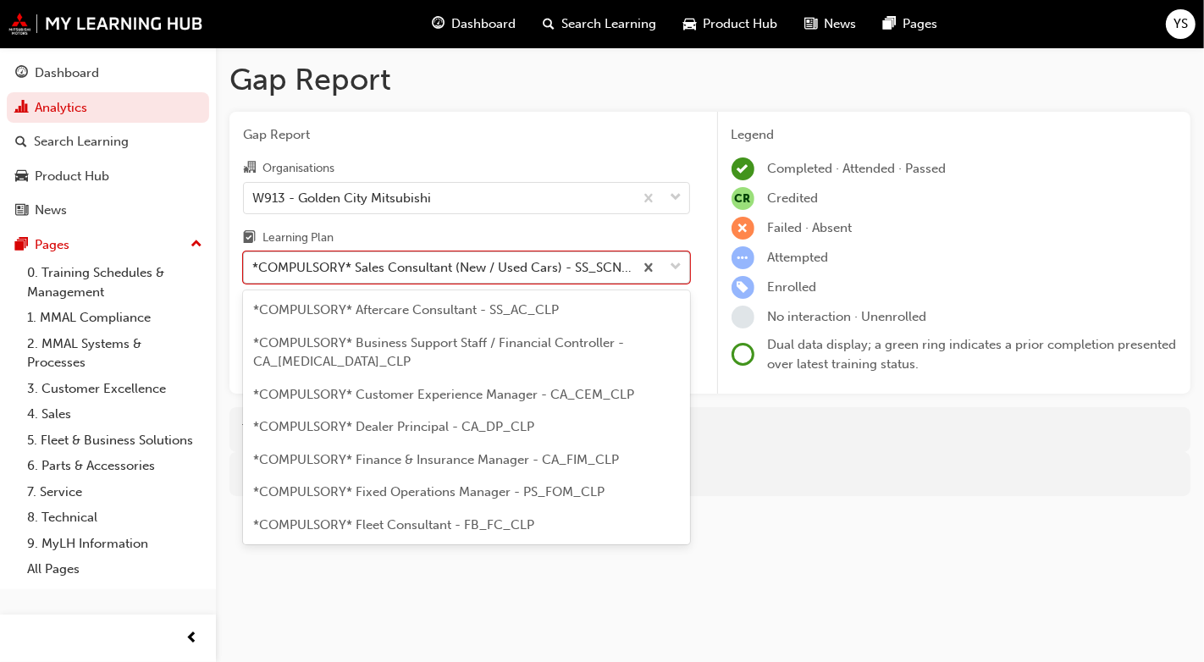
click at [511, 260] on div "*COMPULSORY* Sales Consultant (New / Used Cars) - SS_SCNUC_CLP" at bounding box center [443, 267] width 383 height 19
click at [254, 260] on input "Learning Plan option *COMPULSORY* Sales Consultant (New / Used Cars) - SS_SCNUC…" at bounding box center [253, 267] width 2 height 14
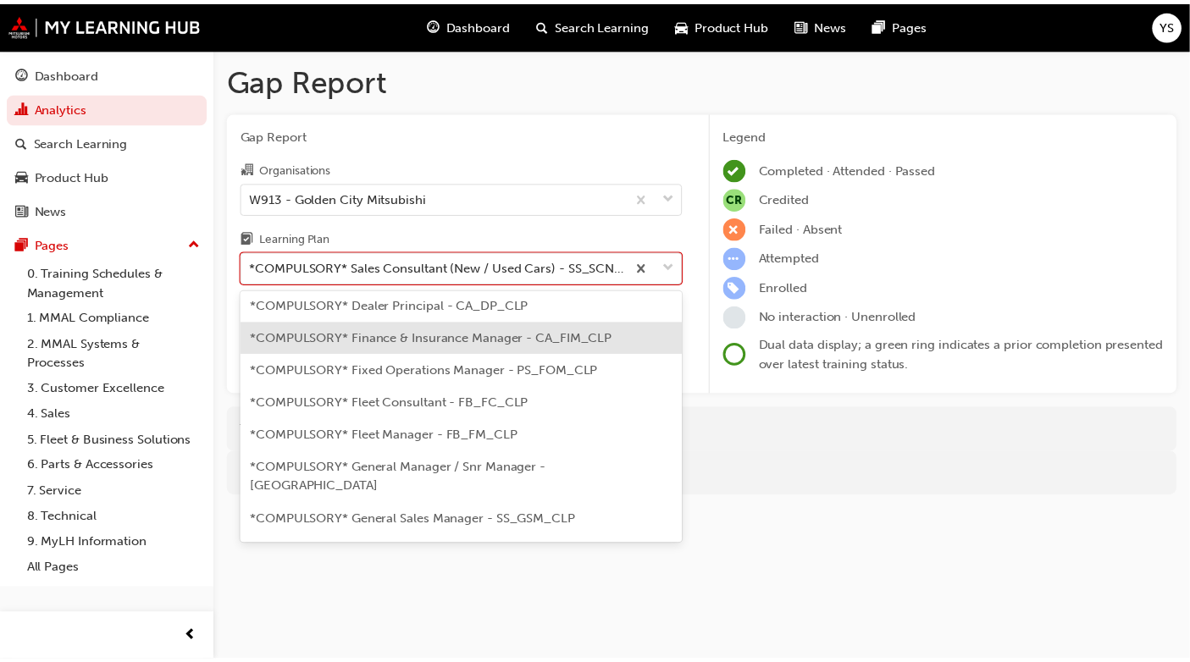
scroll to position [124, 0]
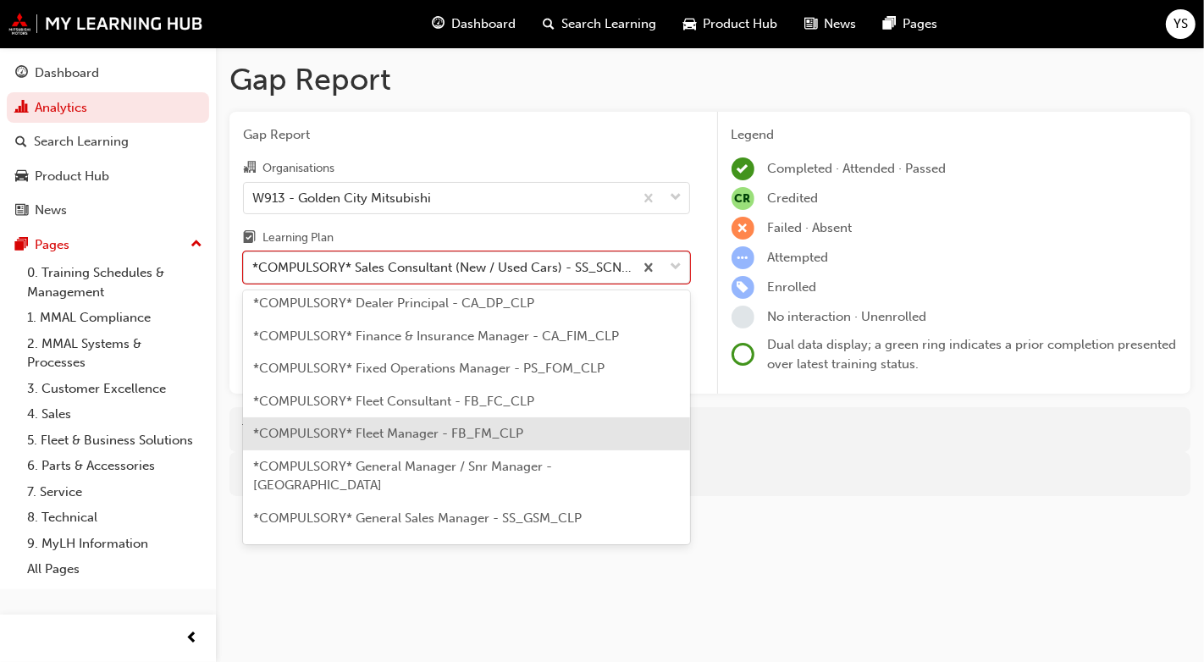
click at [442, 440] on span "*COMPULSORY* Fleet Manager - FB_FM_CLP" at bounding box center [388, 433] width 270 height 15
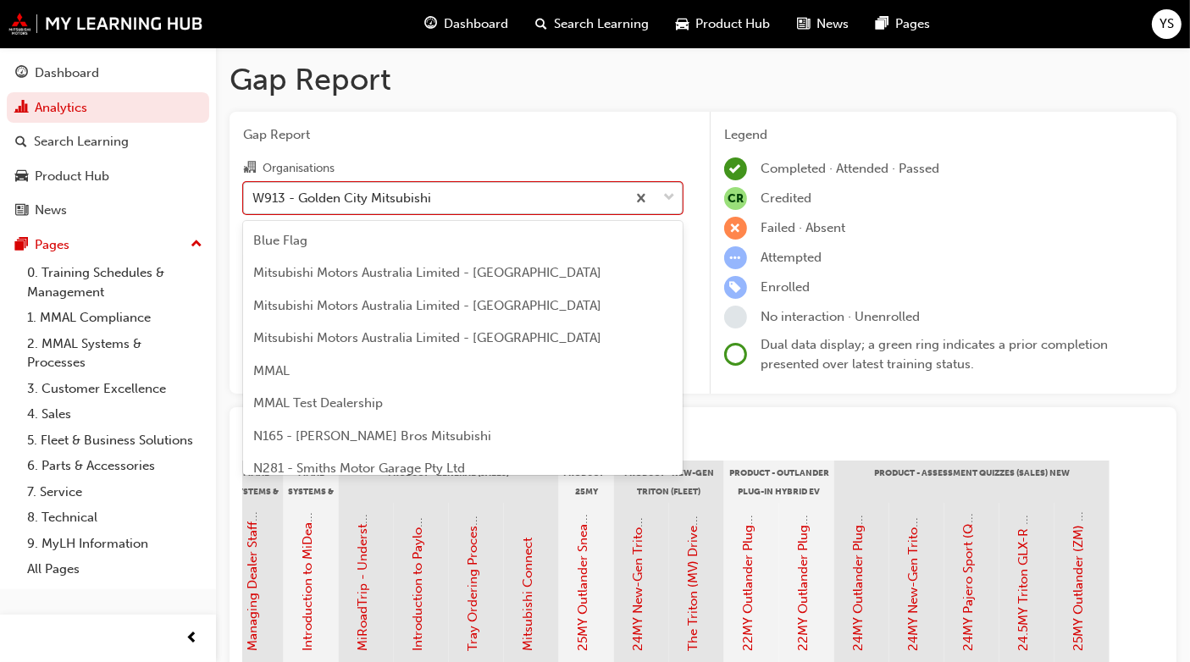
click at [469, 197] on div "W913 - Golden City Mitsubishi" at bounding box center [435, 198] width 382 height 30
click at [254, 197] on input "Organisations option W913 - Golden City Mitsubishi, selected. option W913 - Gol…" at bounding box center [253, 197] width 2 height 14
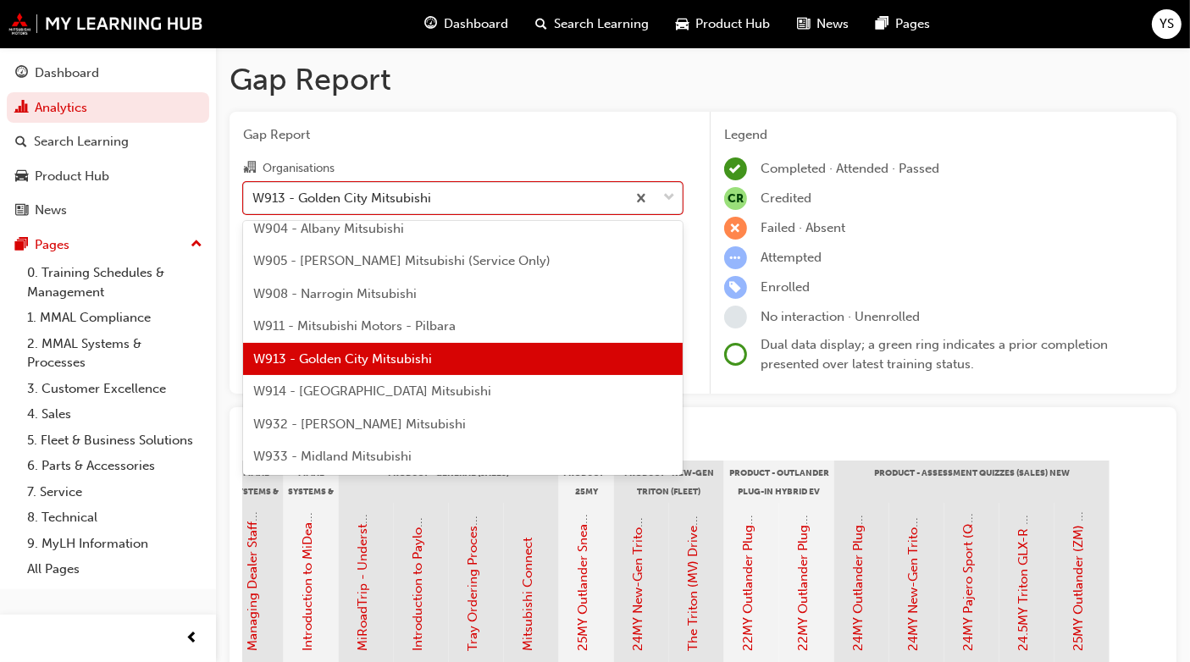
scroll to position [6336, 0]
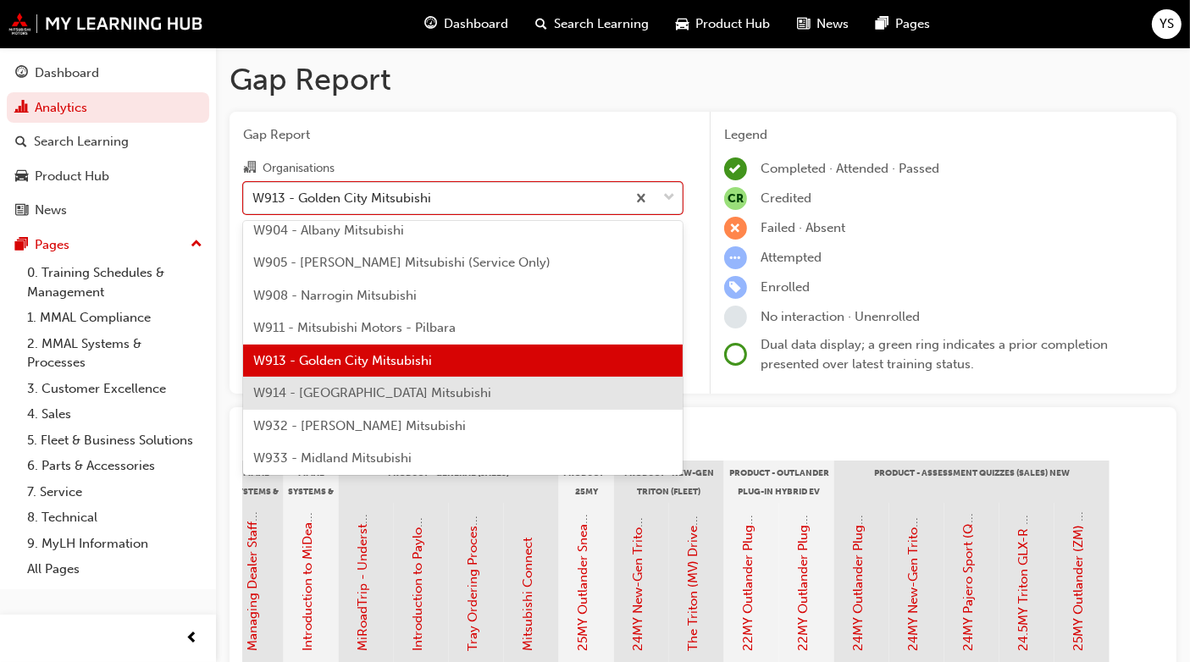
click at [415, 394] on span "W914 - [GEOGRAPHIC_DATA] Mitsubishi" at bounding box center [372, 392] width 238 height 15
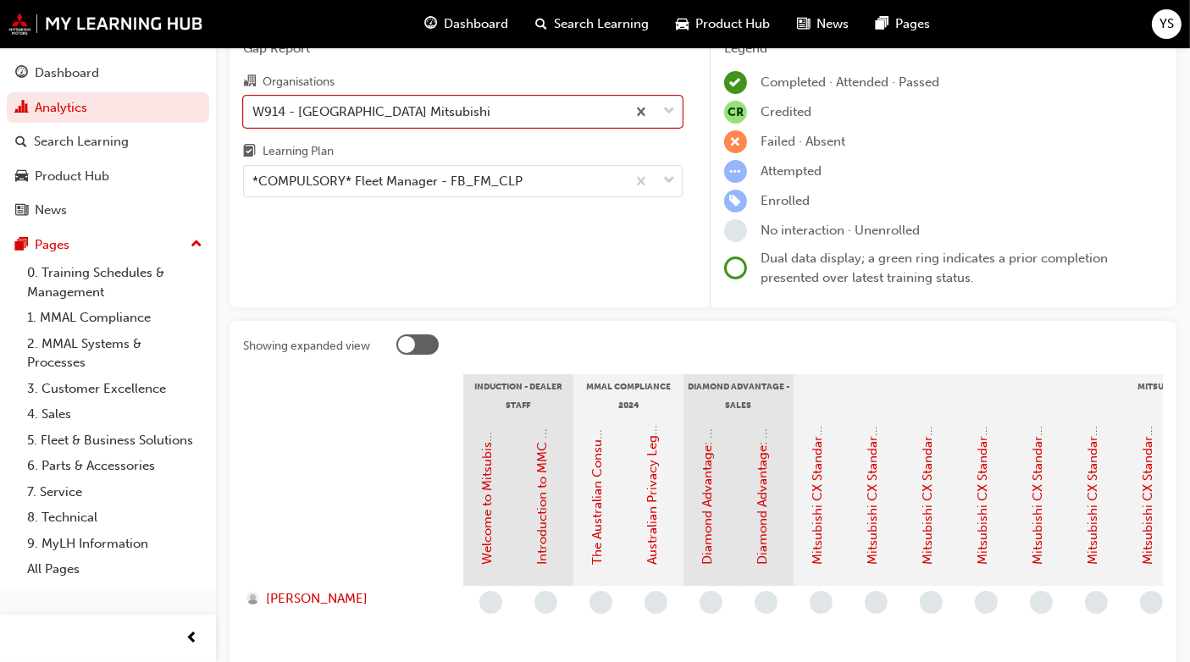
scroll to position [85, 0]
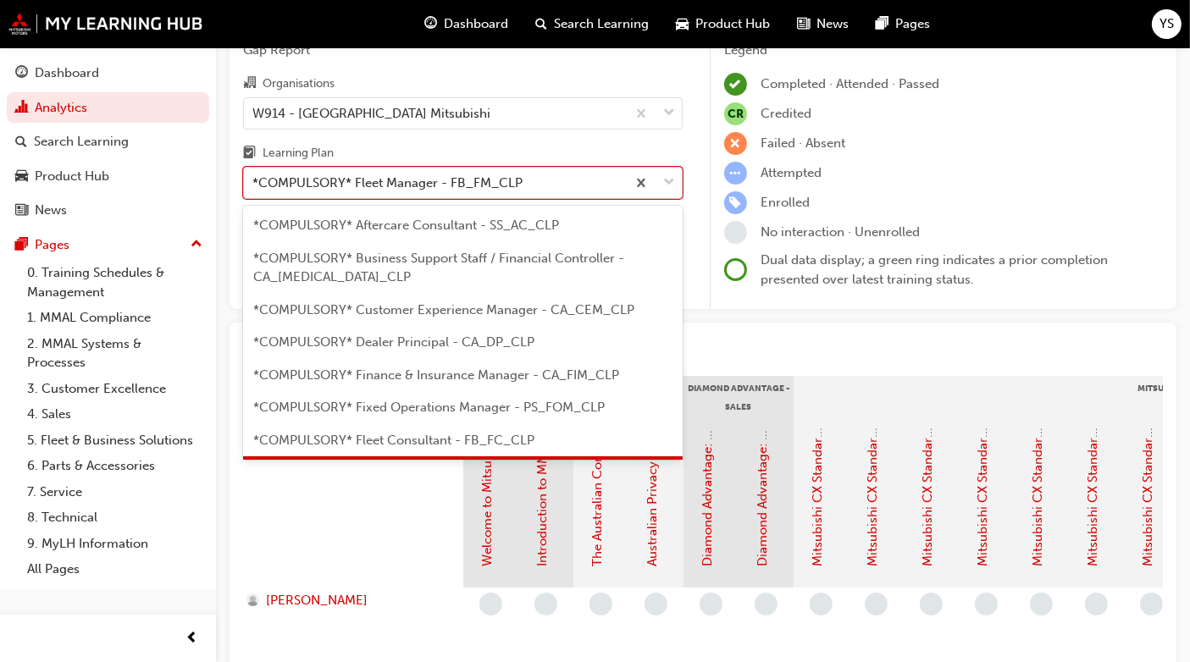
click at [459, 182] on div "*COMPULSORY* Fleet Manager - FB_FM_CLP" at bounding box center [387, 183] width 270 height 19
click at [254, 182] on input "Learning Plan option *COMPULSORY* Fleet Manager - FB_FM_CLP, selected. option *…" at bounding box center [253, 182] width 2 height 14
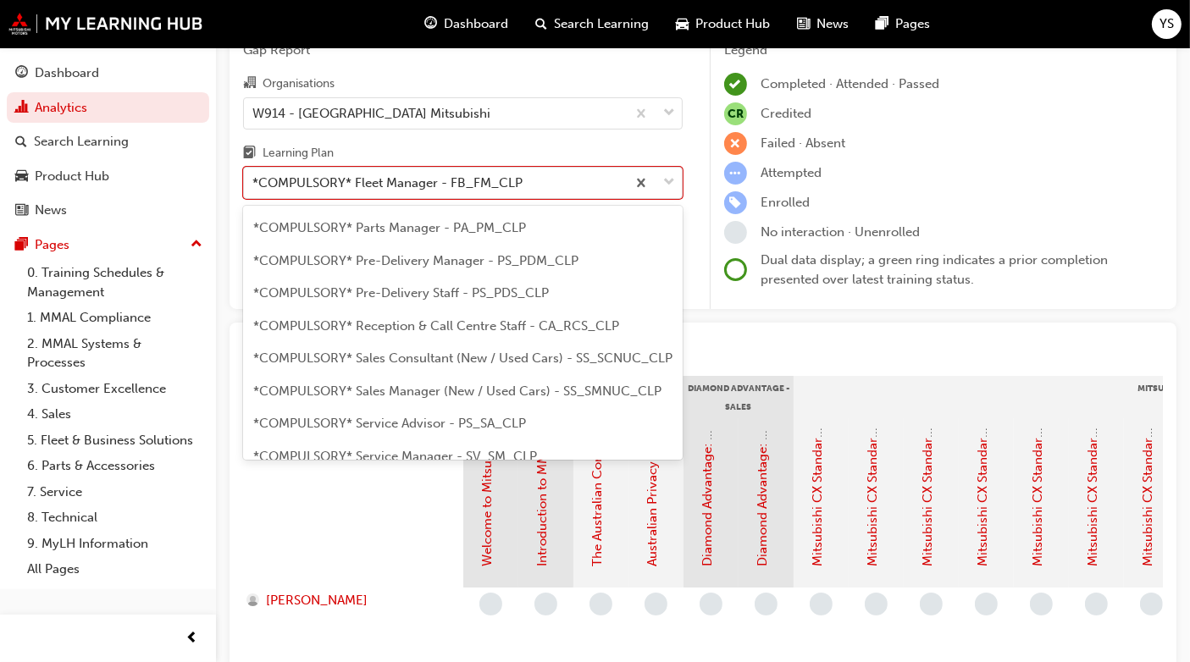
scroll to position [429, 0]
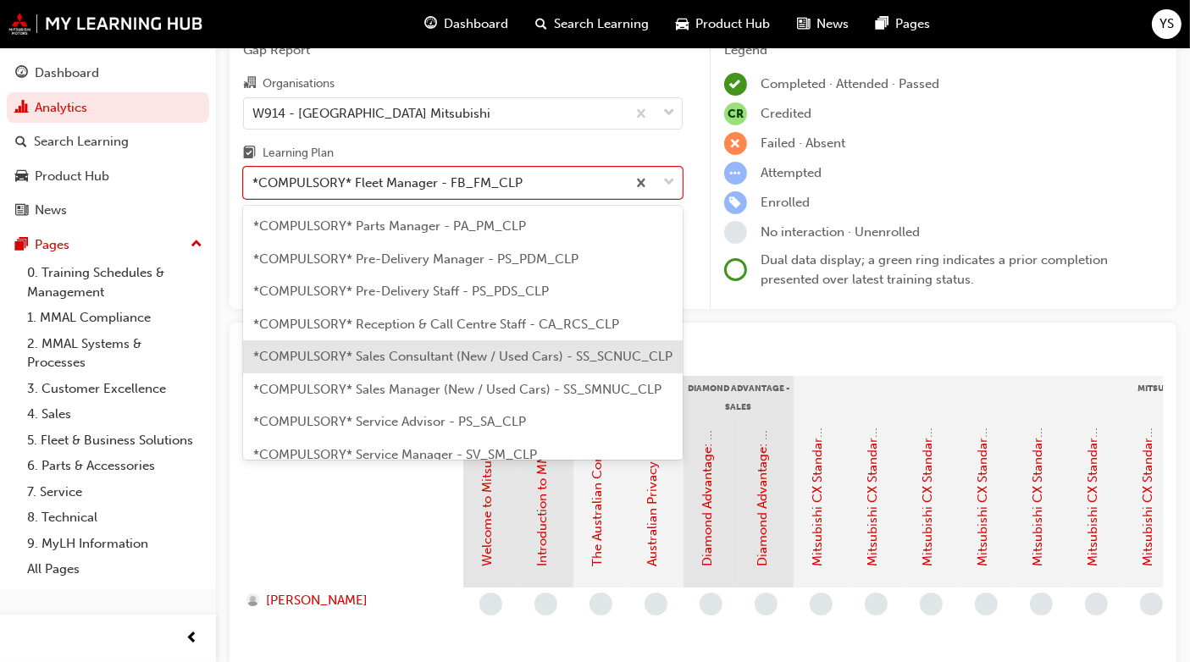
click at [396, 349] on span "*COMPULSORY* Sales Consultant (New / Used Cars) - SS_SCNUC_CLP" at bounding box center [462, 356] width 419 height 15
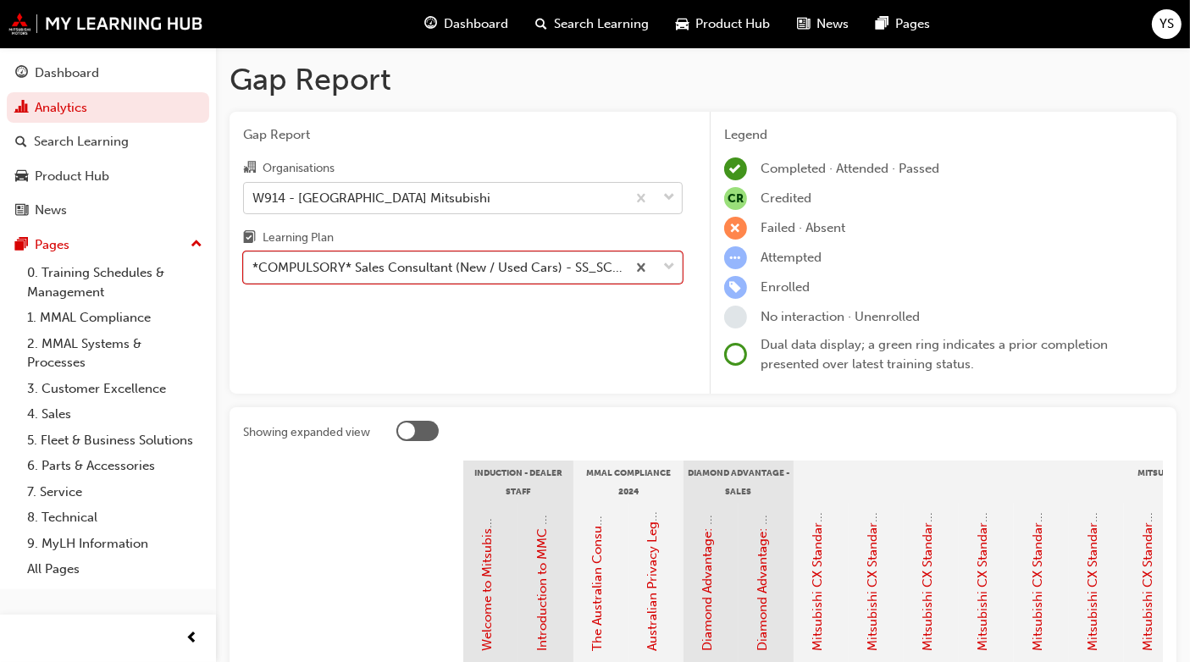
click at [571, 205] on div "W914 - [GEOGRAPHIC_DATA] Mitsubishi" at bounding box center [435, 198] width 382 height 30
click at [254, 204] on input "Organisations W914 - [GEOGRAPHIC_DATA] Mitsubishi" at bounding box center [253, 197] width 2 height 14
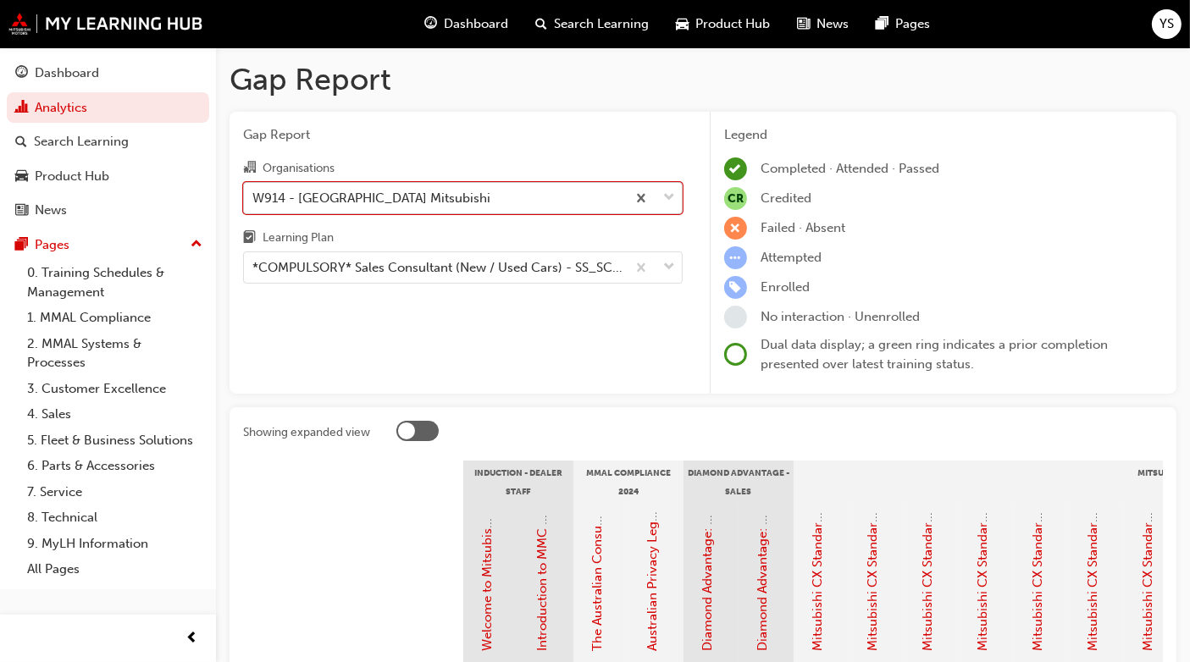
click at [592, 191] on div "W914 - [GEOGRAPHIC_DATA] Mitsubishi" at bounding box center [435, 198] width 382 height 30
click at [254, 191] on input "Organisations option W914 - [GEOGRAPHIC_DATA] Mitsubishi, selected. 0 results a…" at bounding box center [253, 197] width 2 height 14
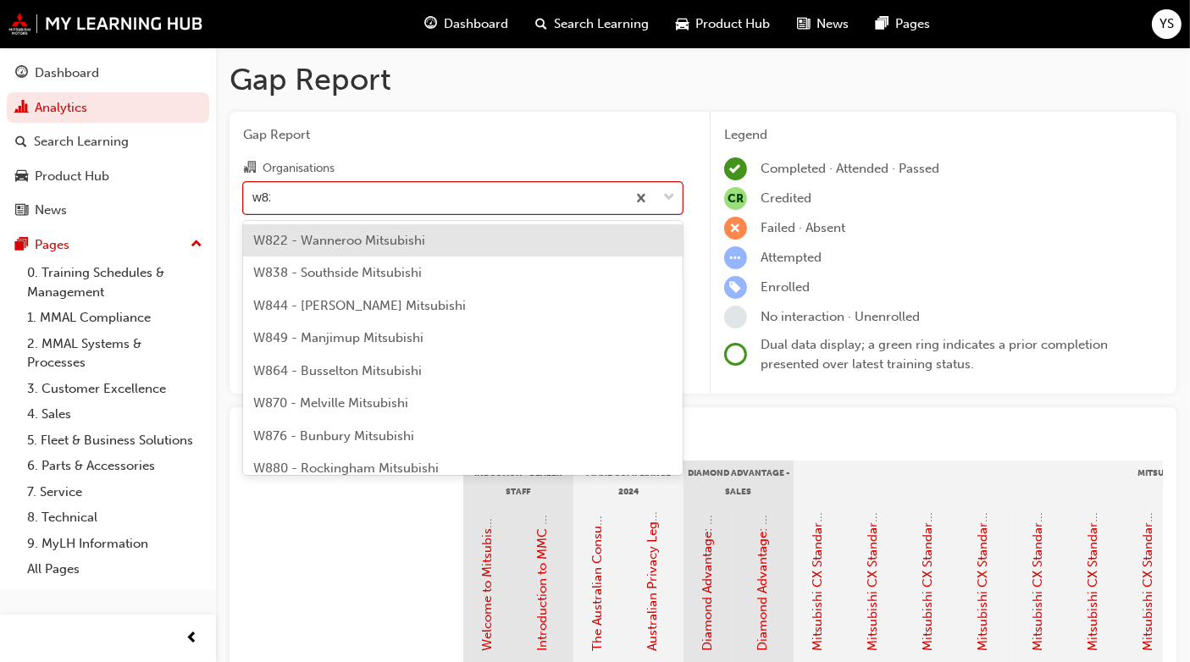
type input "w822"
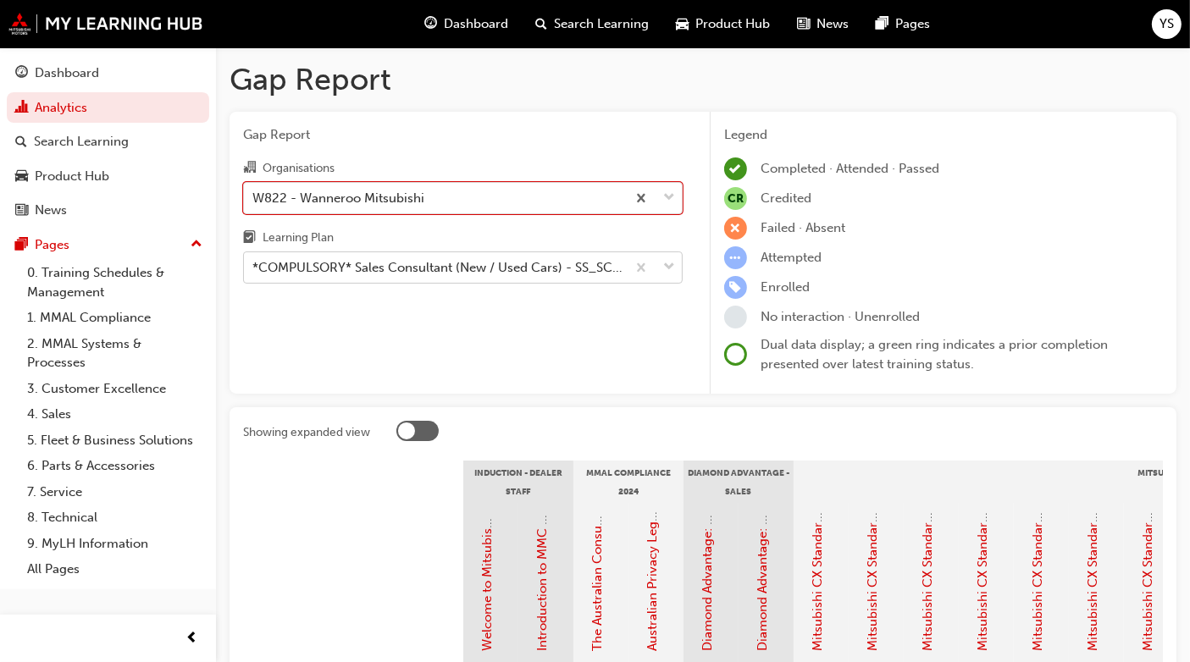
click at [519, 269] on div "*COMPULSORY* Sales Consultant (New / Used Cars) - SS_SCNUC_CLP" at bounding box center [439, 267] width 375 height 19
click at [254, 269] on input "Learning Plan *COMPULSORY* Sales Consultant (New / Used Cars) - SS_SCNUC_CLP" at bounding box center [253, 267] width 2 height 14
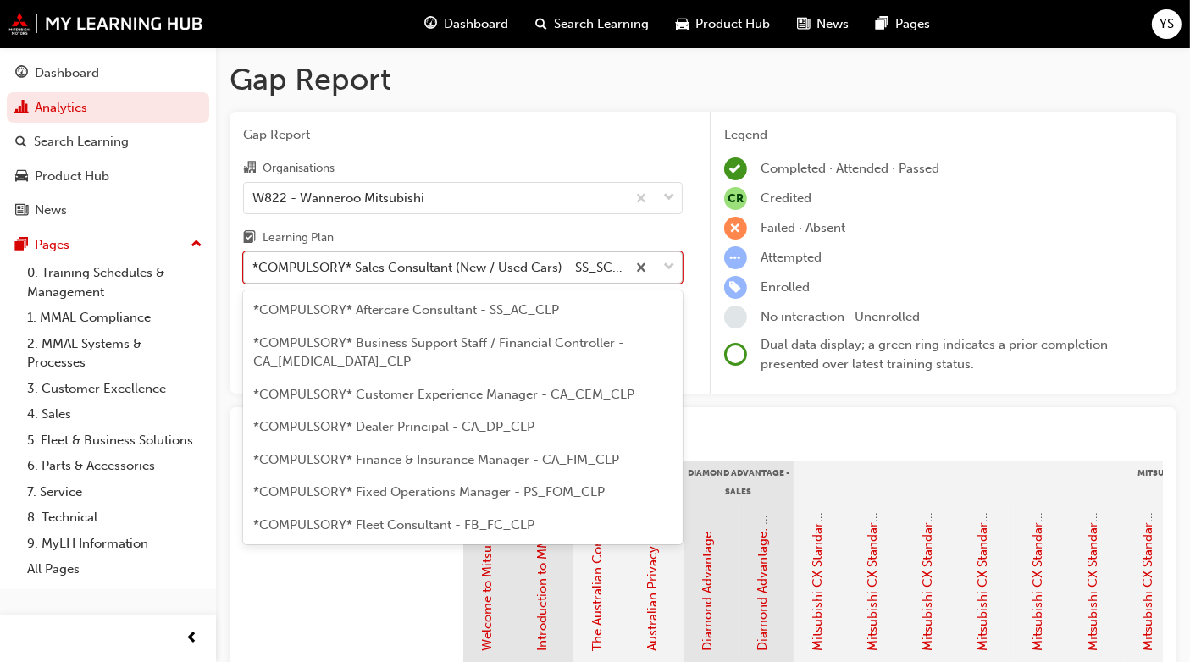
scroll to position [358, 0]
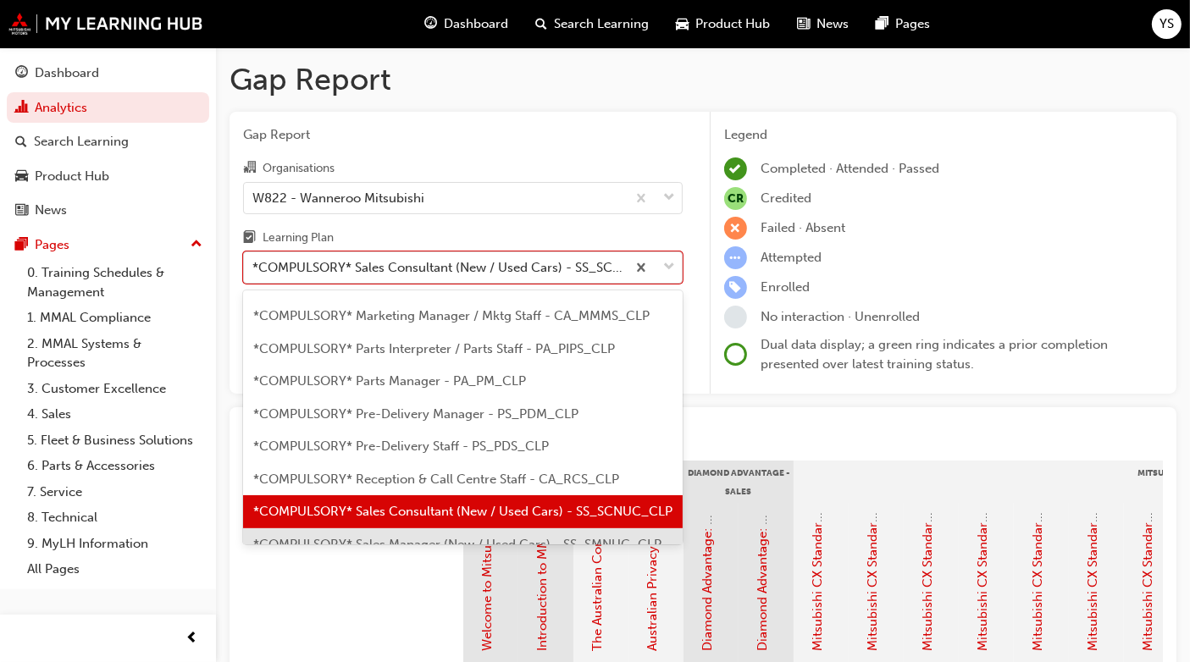
click at [376, 588] on div at bounding box center [353, 587] width 220 height 169
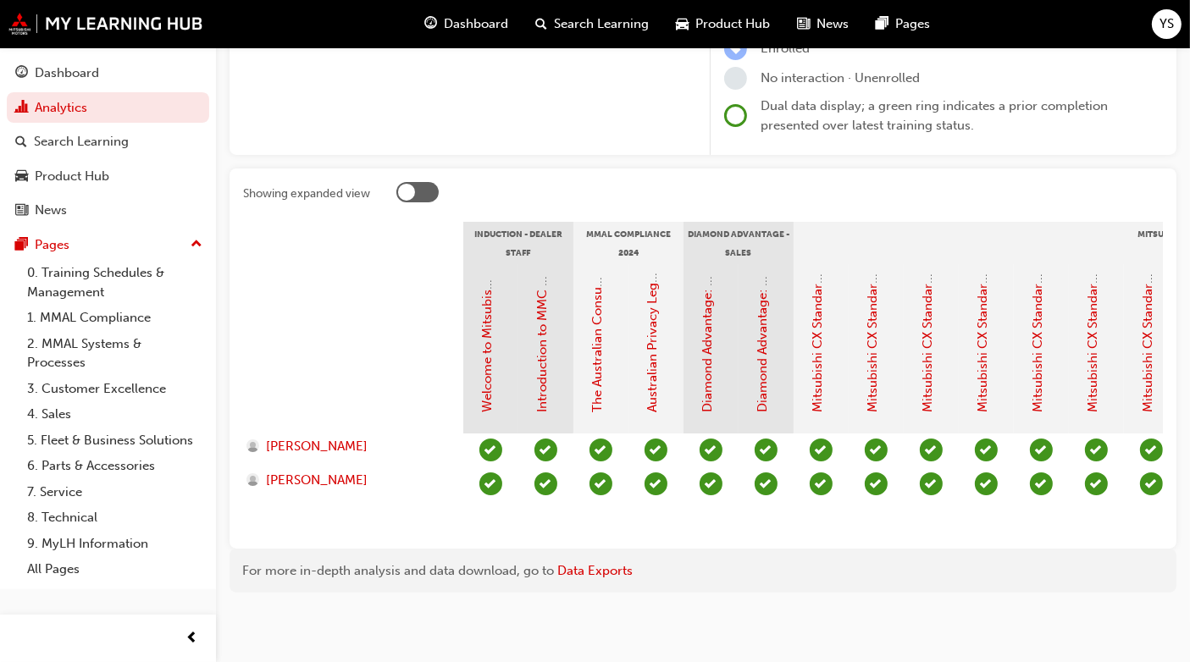
scroll to position [0, 0]
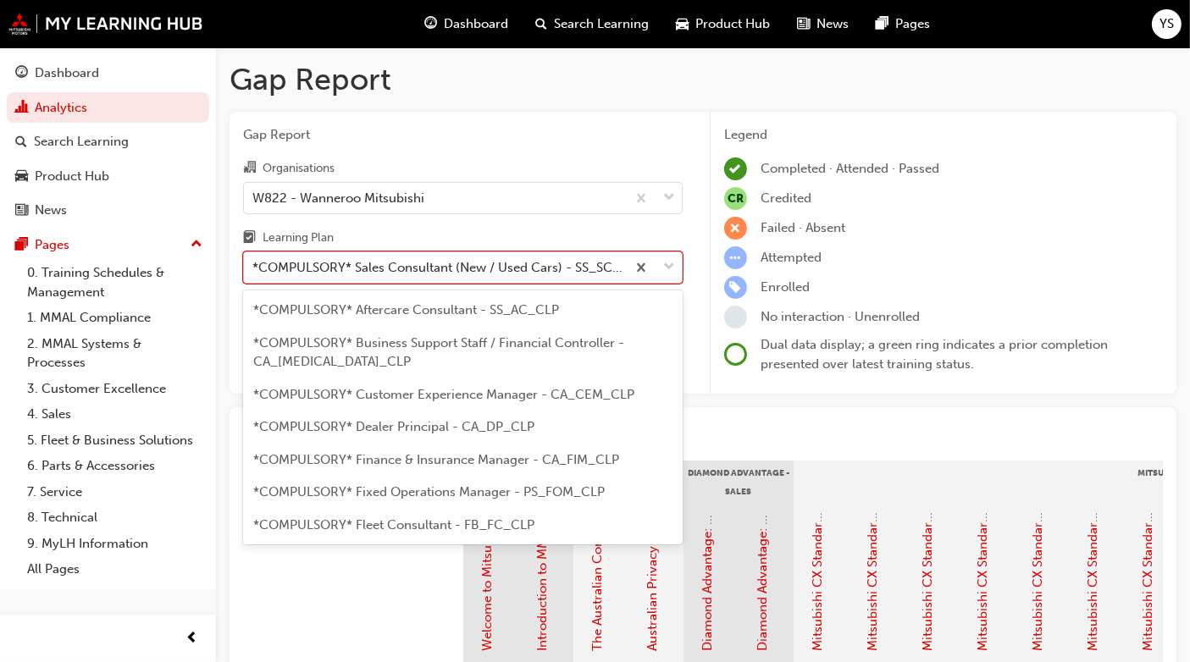
click at [451, 271] on div "*COMPULSORY* Sales Consultant (New / Used Cars) - SS_SCNUC_CLP" at bounding box center [439, 267] width 375 height 19
click at [254, 271] on input "Learning Plan option *COMPULSORY* Sales Consultant (New / Used Cars) - SS_SCNUC…" at bounding box center [253, 267] width 2 height 14
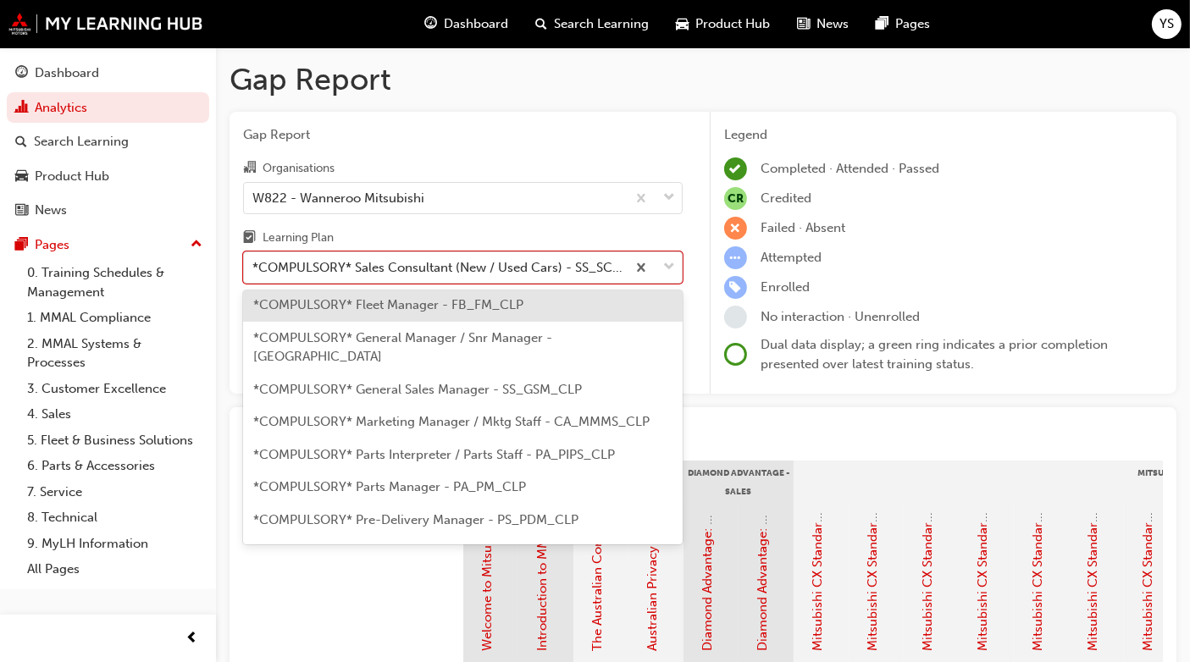
scroll to position [215, 0]
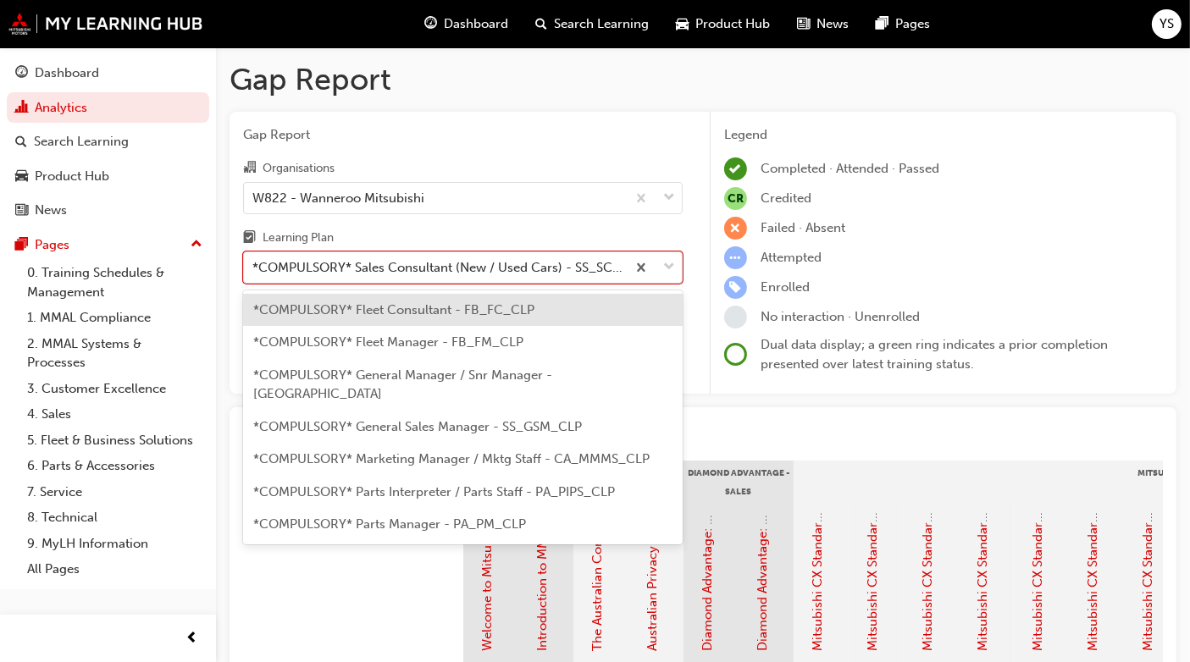
click at [450, 308] on span "*COMPULSORY* Fleet Consultant - FB_FC_CLP" at bounding box center [393, 309] width 281 height 15
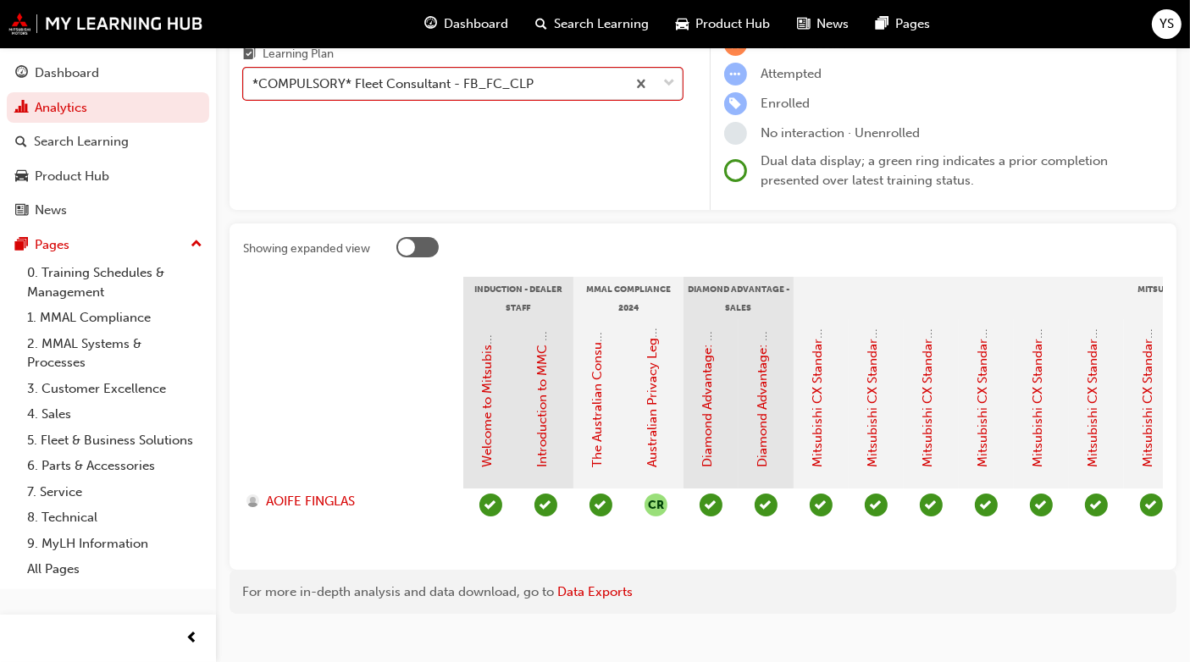
scroll to position [219, 0]
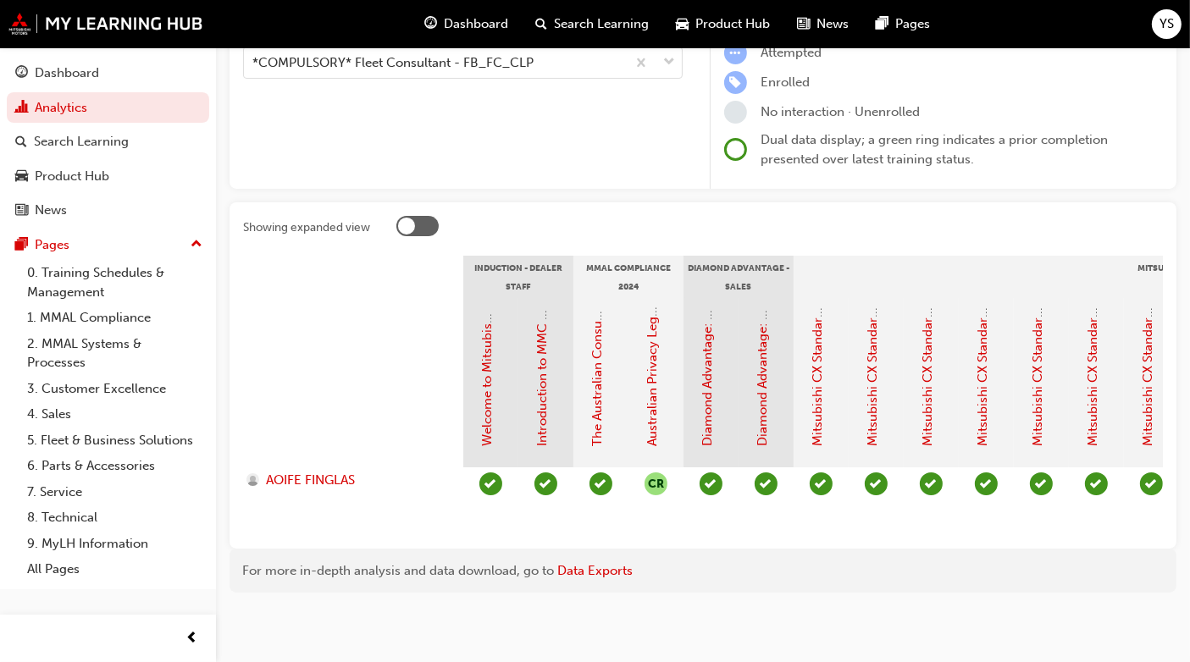
click at [830, 585] on div "For more in-depth analysis and data download, go to Data Exports" at bounding box center [703, 571] width 947 height 45
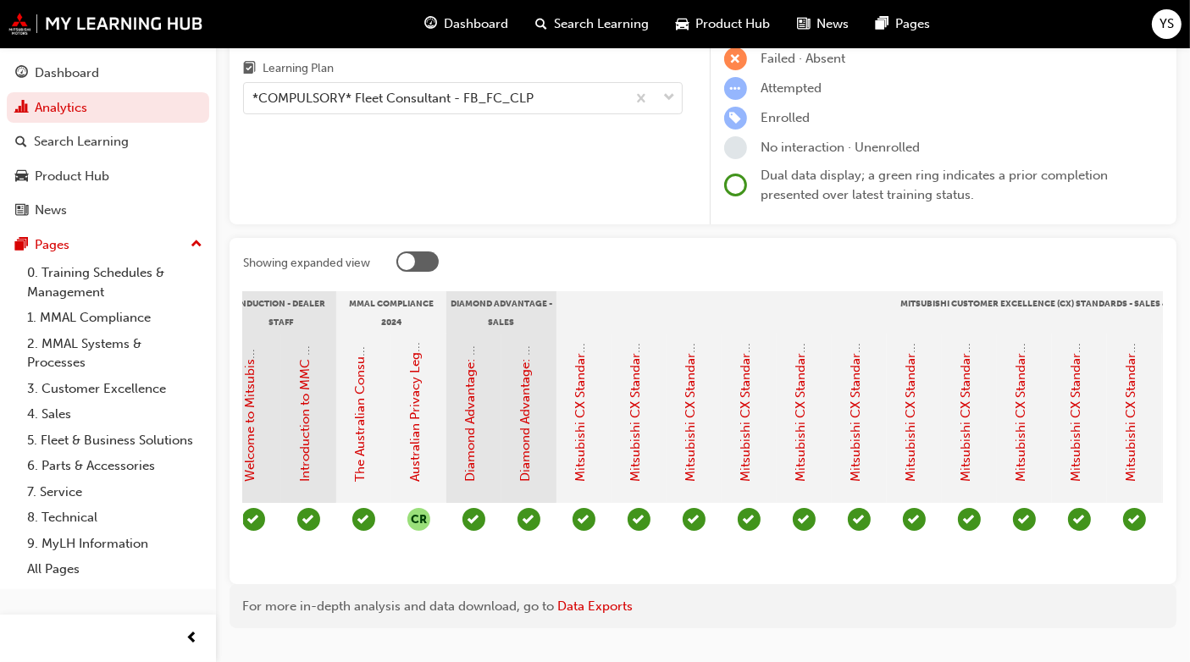
scroll to position [0, 0]
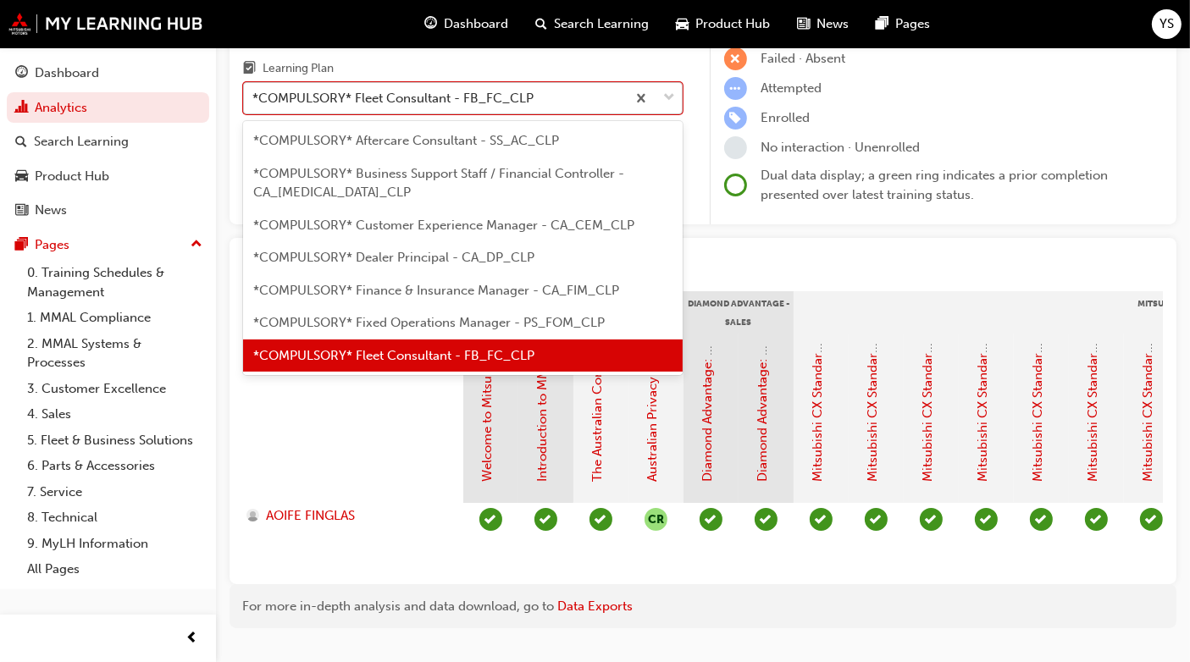
click at [534, 96] on div "*COMPULSORY* Fleet Consultant - FB_FC_CLP" at bounding box center [435, 99] width 382 height 30
click at [254, 96] on input "Learning Plan option *COMPULSORY* Fleet Consultant - FB_FC_CLP, selected. optio…" at bounding box center [253, 98] width 2 height 14
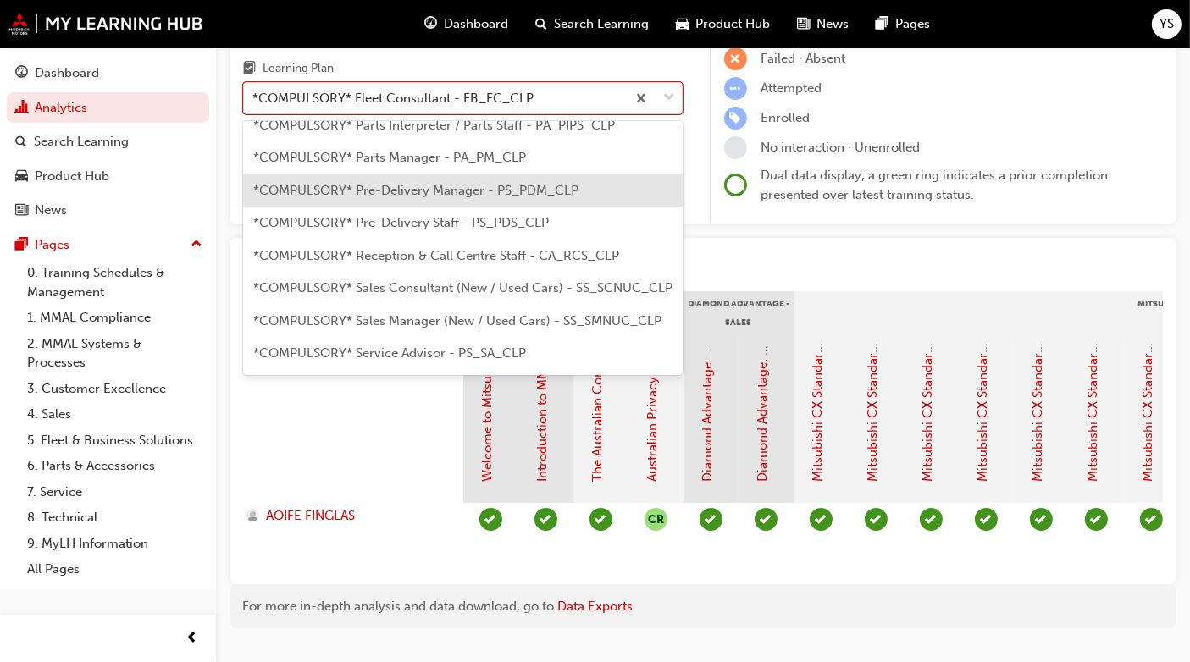
scroll to position [413, 0]
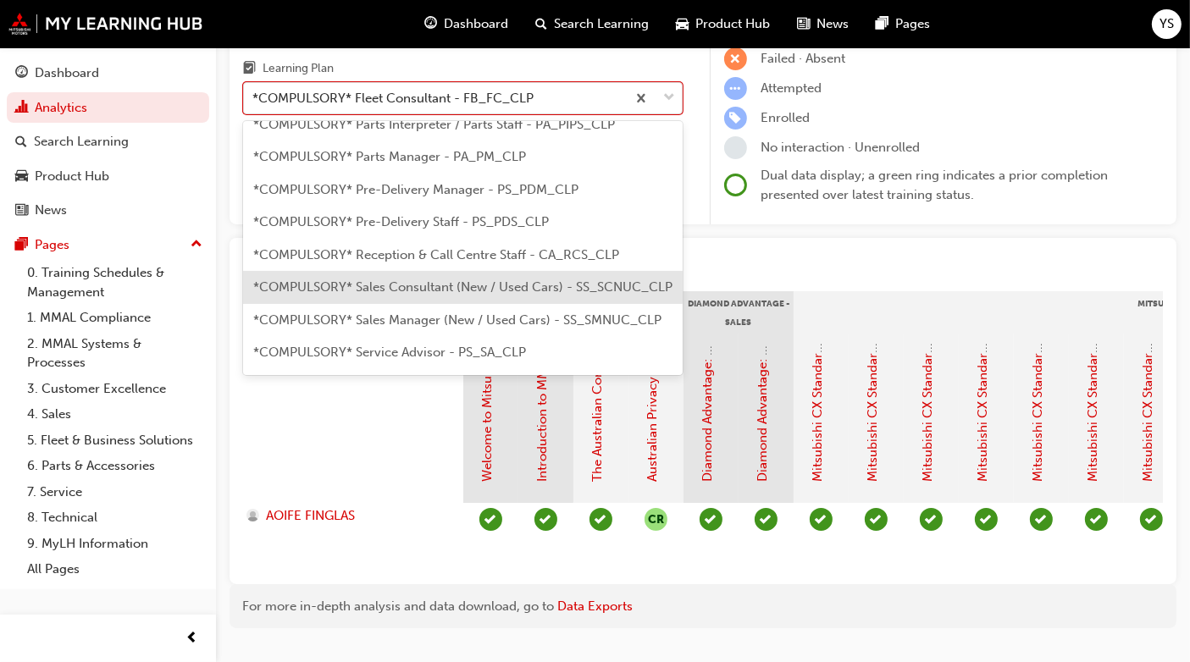
click at [476, 286] on div "*COMPULSORY* Sales Consultant (New / Used Cars) - SS_SCNUC_CLP" at bounding box center [463, 287] width 440 height 33
